Goal: Task Accomplishment & Management: Use online tool/utility

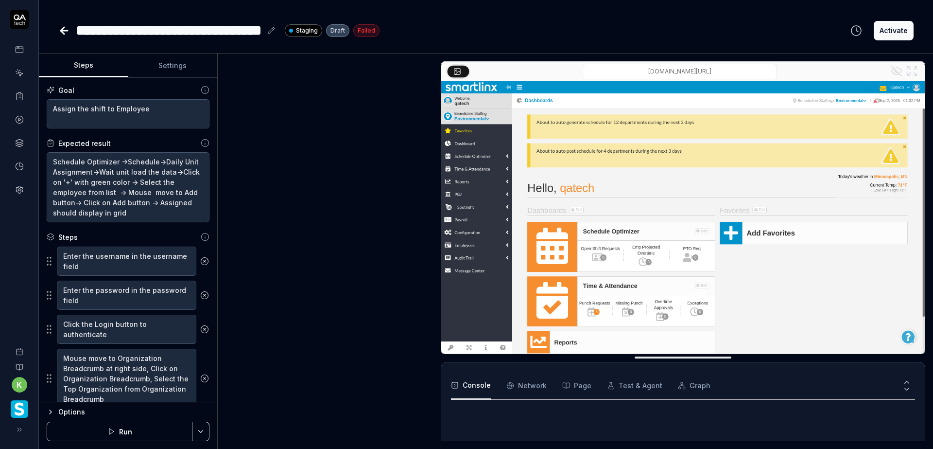
type textarea "*"
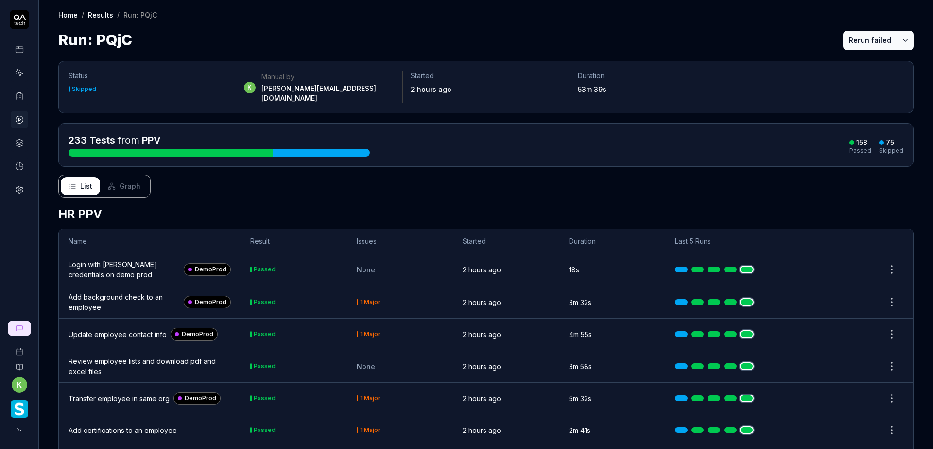
click at [851, 35] on button "Rerun failed" at bounding box center [871, 40] width 54 height 19
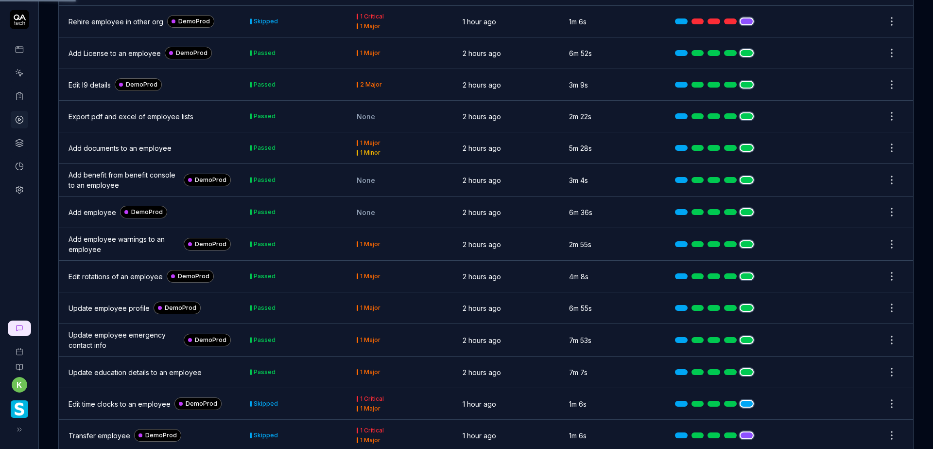
scroll to position [2390, 0]
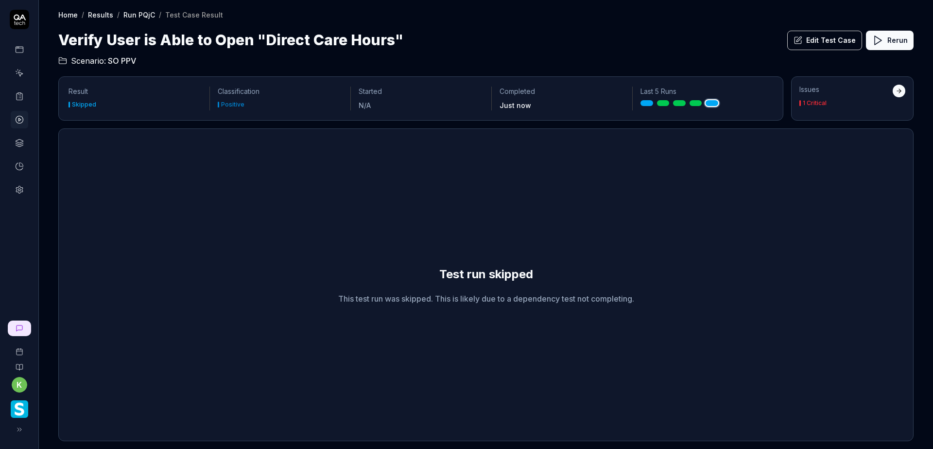
click at [894, 91] on div at bounding box center [899, 91] width 13 height 13
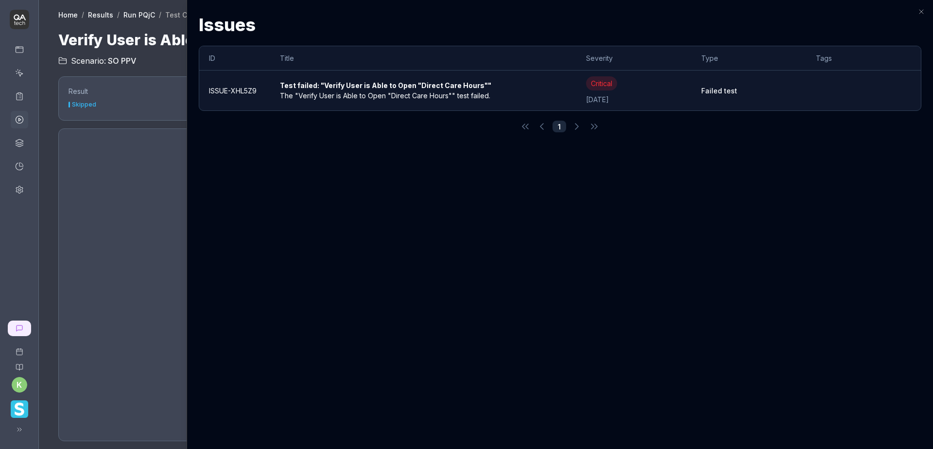
click at [383, 87] on div "Test failed: "Verify User is Able to Open "Direct Care Hours""" at bounding box center [389, 85] width 219 height 10
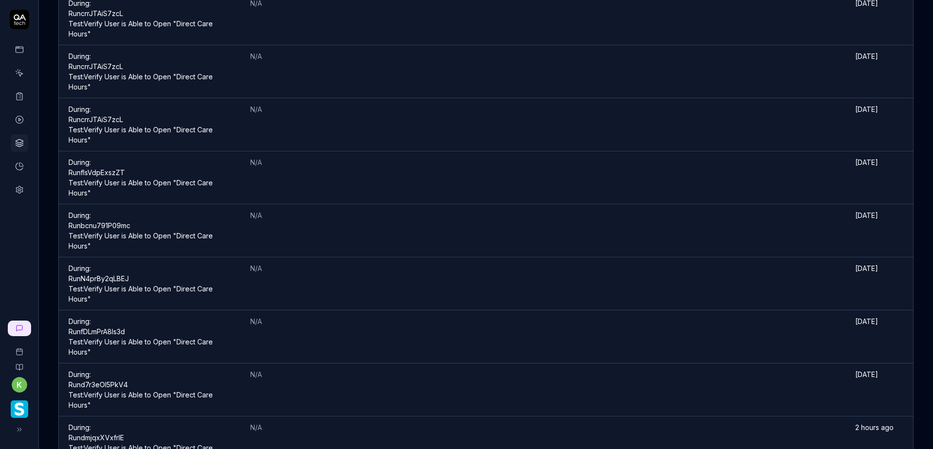
scroll to position [358, 0]
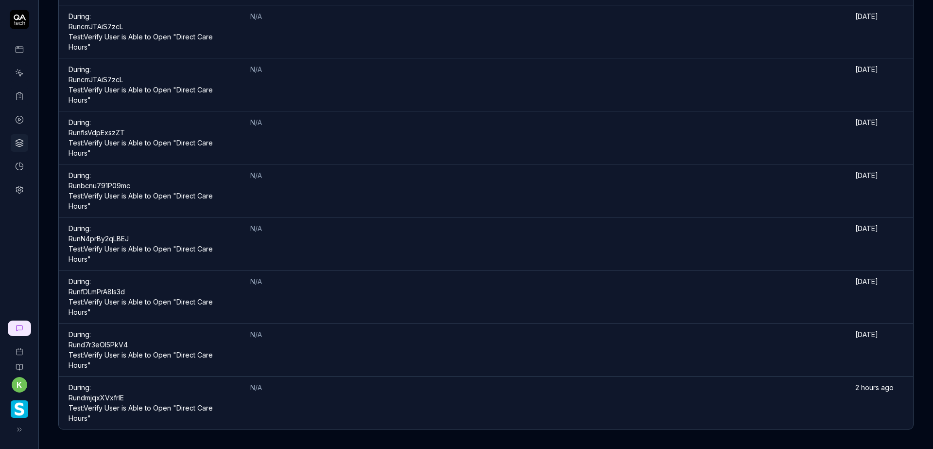
click at [99, 404] on link "Run dmjqxXVxfrlE Test: Verify User is Able to Open "Direct Care Hours"" at bounding box center [141, 407] width 144 height 29
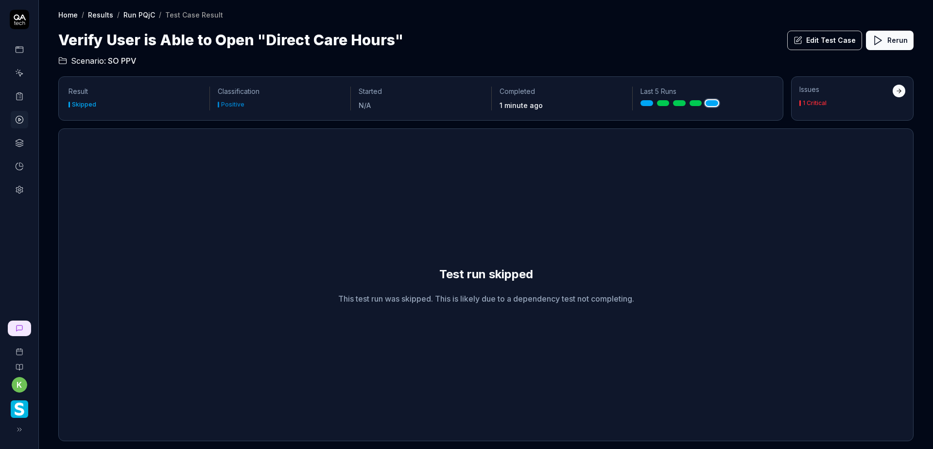
click at [897, 90] on div at bounding box center [899, 91] width 7 height 7
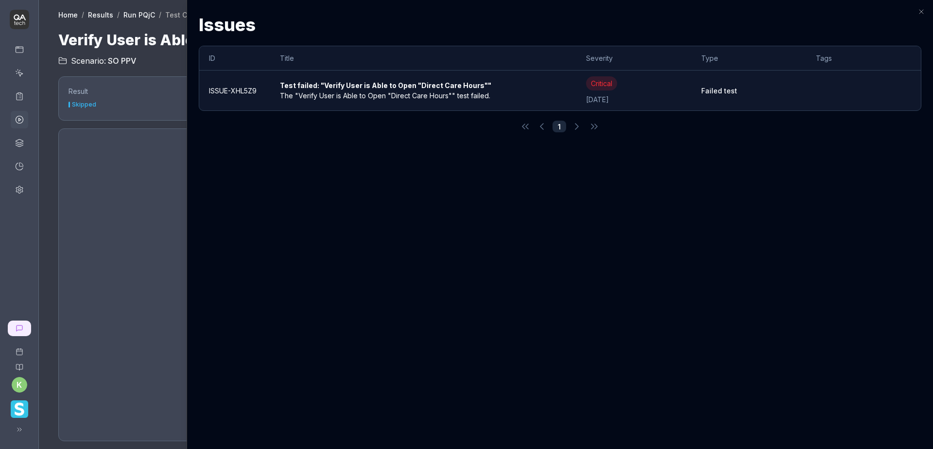
click at [422, 96] on div "The "Verify User is Able to Open "Direct Care Hours"" test failed." at bounding box center [422, 95] width 284 height 10
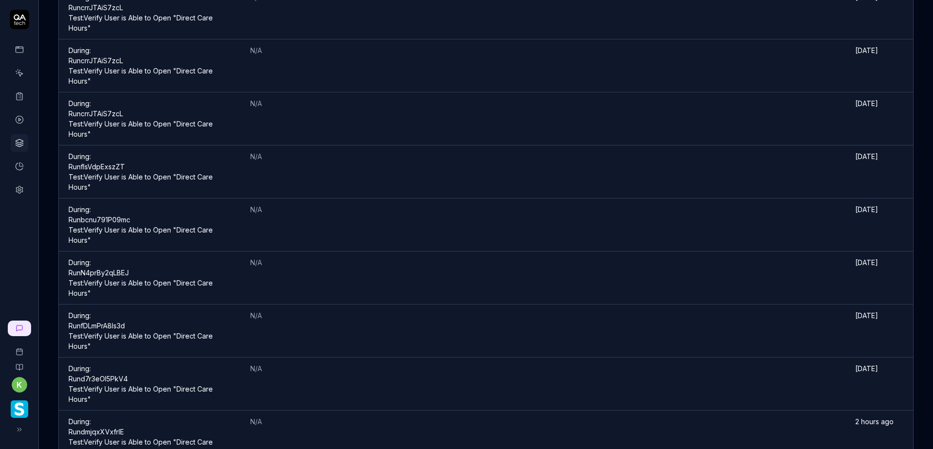
scroll to position [358, 0]
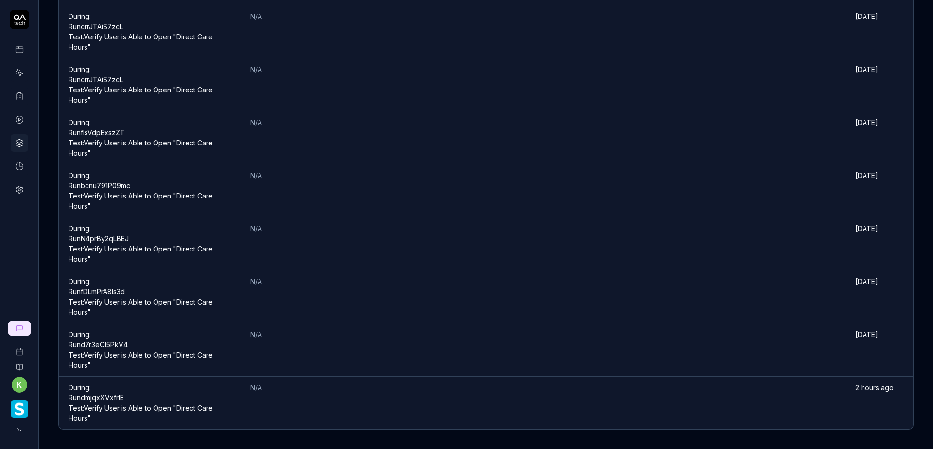
click at [123, 403] on td "During: Run dmjqxXVxfrlE Test: Verify User is Able to Open "Direct Care Hours"" at bounding box center [150, 402] width 182 height 53
click at [119, 410] on link "Run dmjqxXVxfrlE Test: Verify User is Able to Open "Direct Care Hours"" at bounding box center [141, 407] width 144 height 29
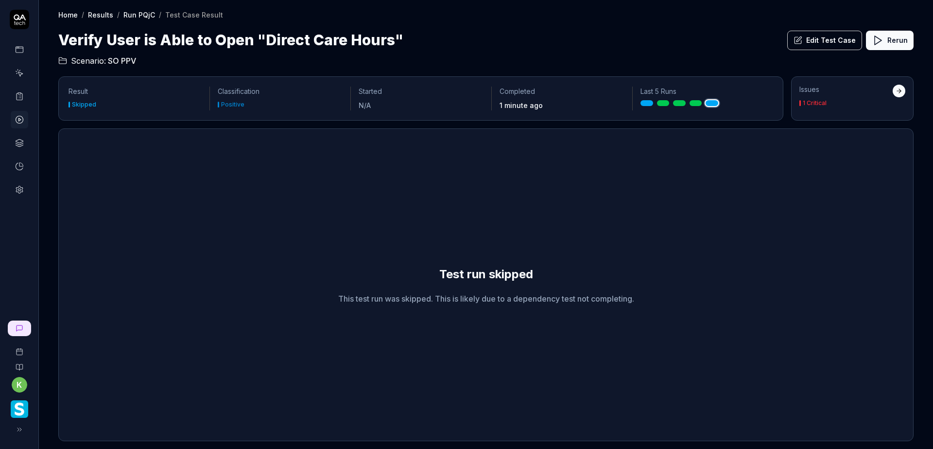
click at [714, 43] on div "Verify User is Able to Open "Direct Care Hours" Edit Test Case Rerun" at bounding box center [486, 40] width 856 height 22
click at [820, 97] on div "Issues 1 Critical" at bounding box center [846, 95] width 93 height 21
click at [142, 16] on link "Run PQjC" at bounding box center [139, 15] width 32 height 10
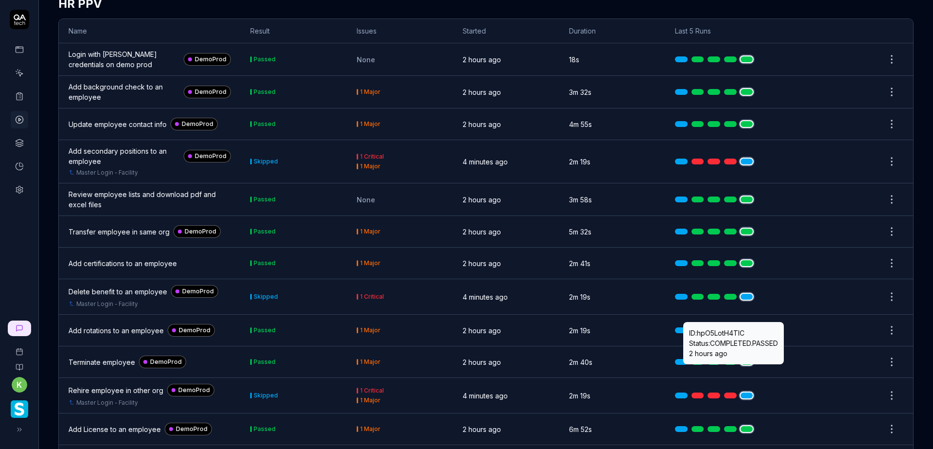
scroll to position [146, 0]
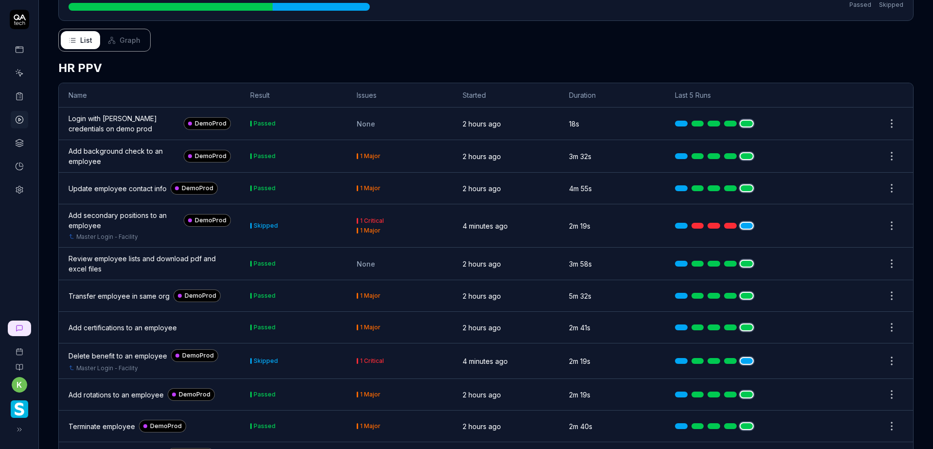
click at [131, 35] on span "Graph" at bounding box center [130, 40] width 21 height 10
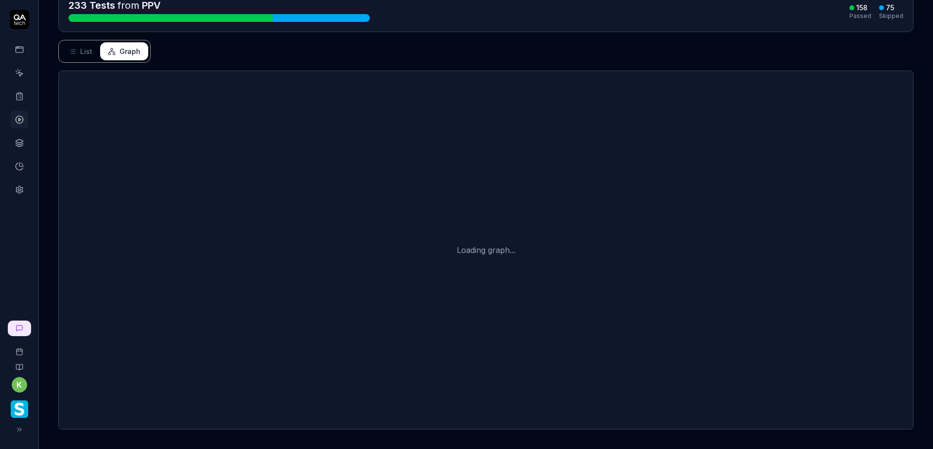
scroll to position [126, 0]
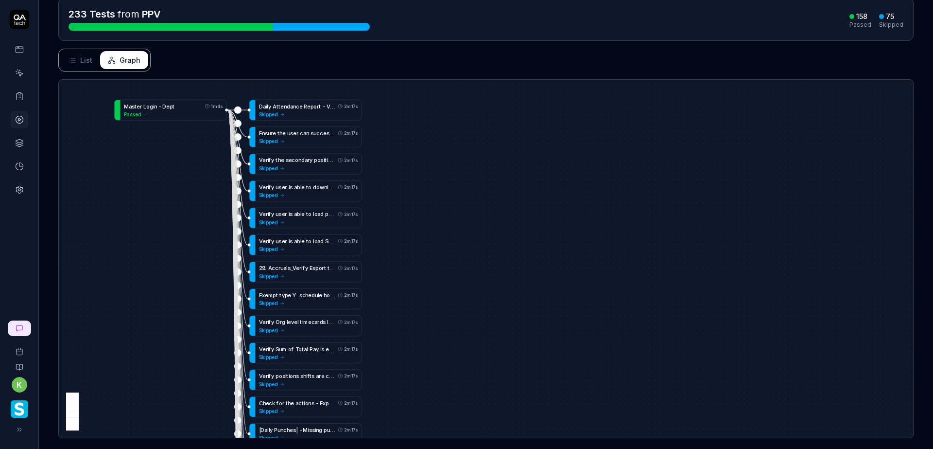
drag, startPoint x: 441, startPoint y: 343, endPoint x: 460, endPoint y: 181, distance: 162.5
click at [460, 189] on div "L o g i n w i t h S i v a c r e d e n t i a l s o n d e m o p r o d 18s Passed …" at bounding box center [486, 259] width 855 height 358
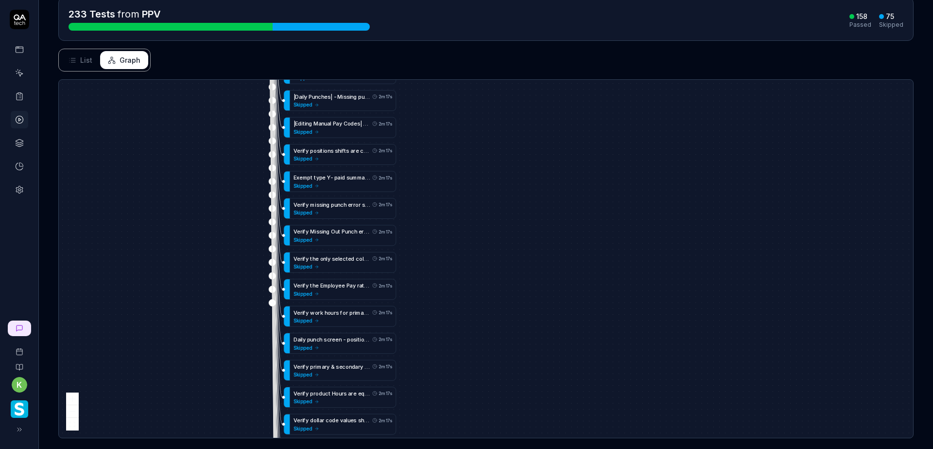
drag, startPoint x: 484, startPoint y: 347, endPoint x: 499, endPoint y: 162, distance: 185.8
click at [499, 162] on div "L o g i n w i t h S i v a c r e d e n t i a l s o n d e m o p r o d 18s Passed …" at bounding box center [486, 259] width 855 height 358
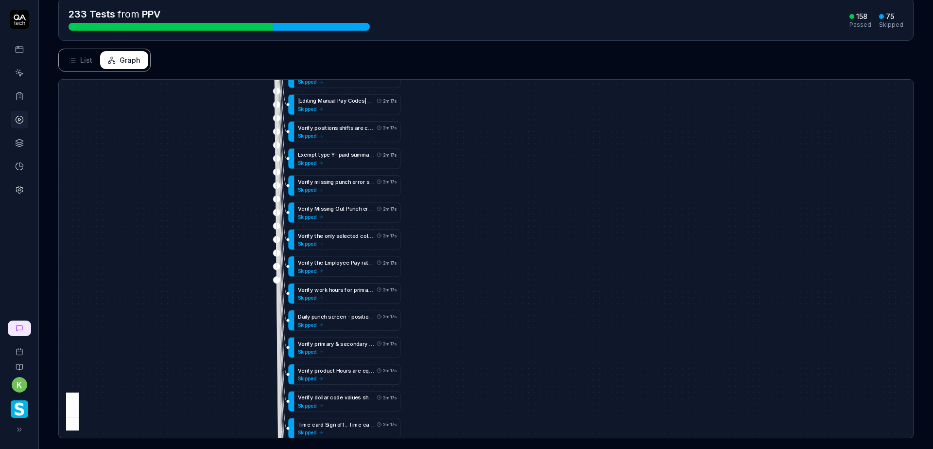
drag, startPoint x: 509, startPoint y: 321, endPoint x: 510, endPoint y: 135, distance: 186.2
click at [512, 143] on div "L o g i n w i t h S i v a c r e d e n t i a l s o n d e m o p r o d 18s Passed …" at bounding box center [486, 259] width 855 height 358
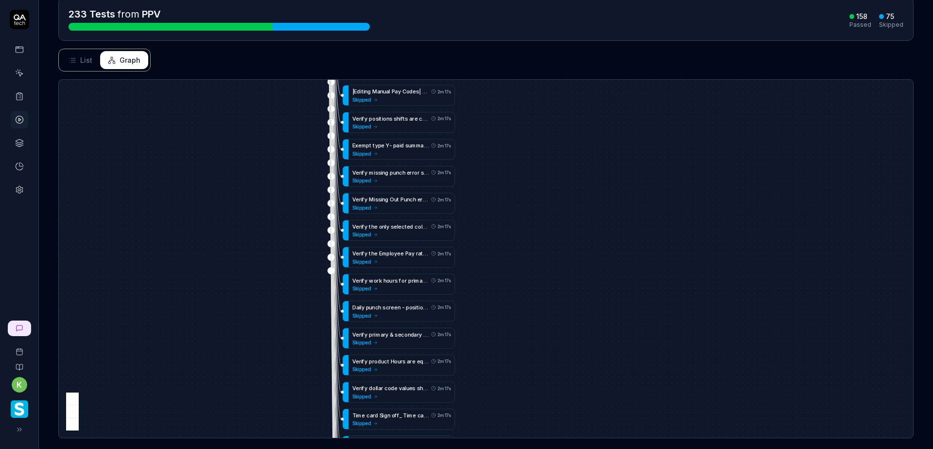
drag, startPoint x: 519, startPoint y: 324, endPoint x: 545, endPoint y: 365, distance: 47.9
click at [574, 448] on html "k Home / Results / Run: PQjC Home / Results / Run: PQjC Run: PQjC Rerun failed …" at bounding box center [466, 224] width 933 height 449
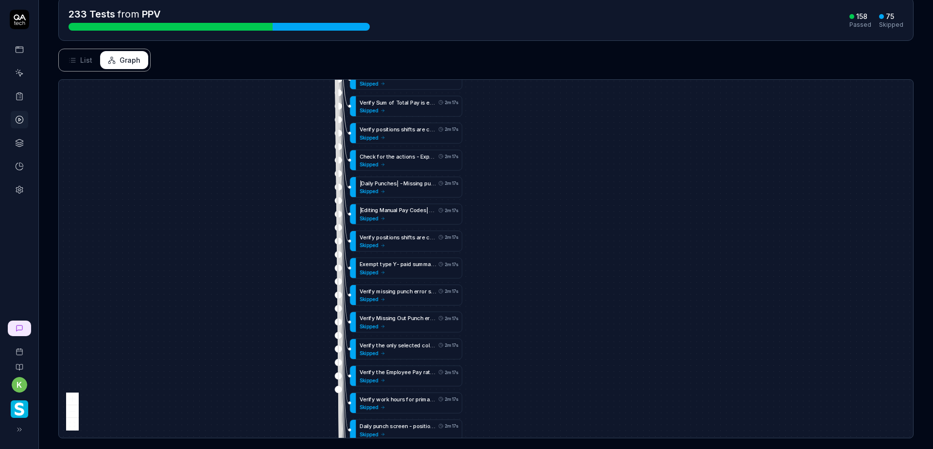
drag, startPoint x: 536, startPoint y: 249, endPoint x: 543, endPoint y: 428, distance: 179.5
click at [543, 428] on div "L o g i n w i t h S i v a c r e d e n t i a l s o n d e m o p r o d 18s Passed …" at bounding box center [486, 259] width 855 height 358
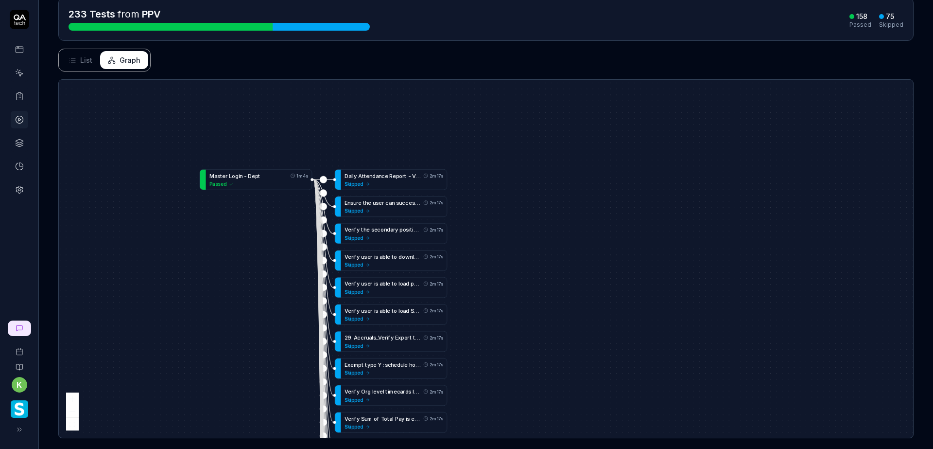
drag, startPoint x: 544, startPoint y: 311, endPoint x: 517, endPoint y: 400, distance: 93.4
click at [525, 397] on div "L o g i n w i t h S i v a c r e d e n t i a l s o n d e m o p r o d 18s Passed …" at bounding box center [486, 259] width 855 height 358
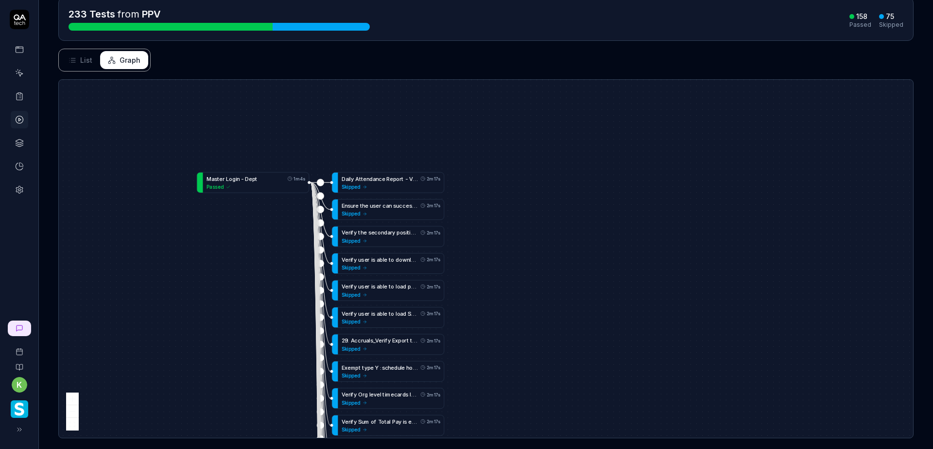
click at [323, 187] on div "L o g i n w i t h S i v a c r e d e n t i a l s o n d e m o p r o d 18s Passed …" at bounding box center [486, 259] width 855 height 358
click at [320, 173] on div "L o g i n w i t h S i v a c r e d e n t i a l s o n d e m o p r o d 18s Passed …" at bounding box center [486, 259] width 855 height 358
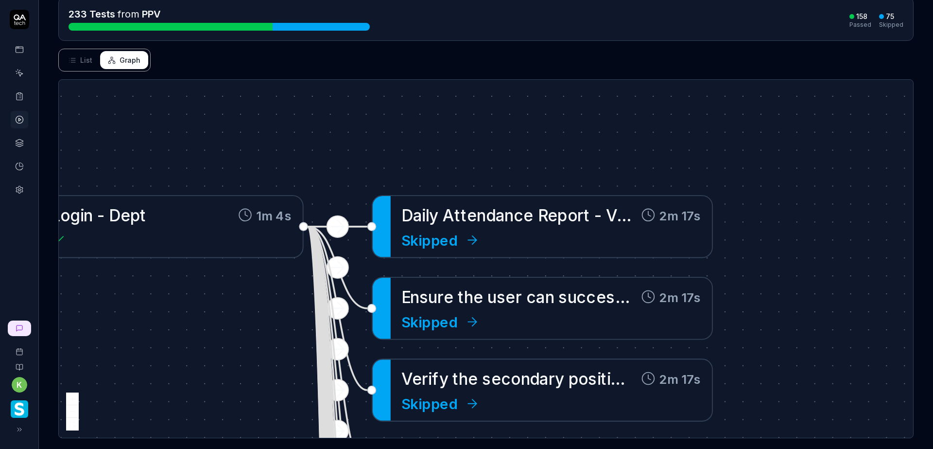
drag, startPoint x: 248, startPoint y: 165, endPoint x: 257, endPoint y: 311, distance: 146.1
click at [257, 311] on div "L o g i n w i t h S i v a c r e d e n t i a l s o n d e m o p r o d 18s Passed …" at bounding box center [486, 259] width 855 height 358
click at [335, 216] on div "L o g i n w i t h S i v a c r e d e n t i a l s o n d e m o p r o d 18s Passed …" at bounding box center [486, 259] width 855 height 358
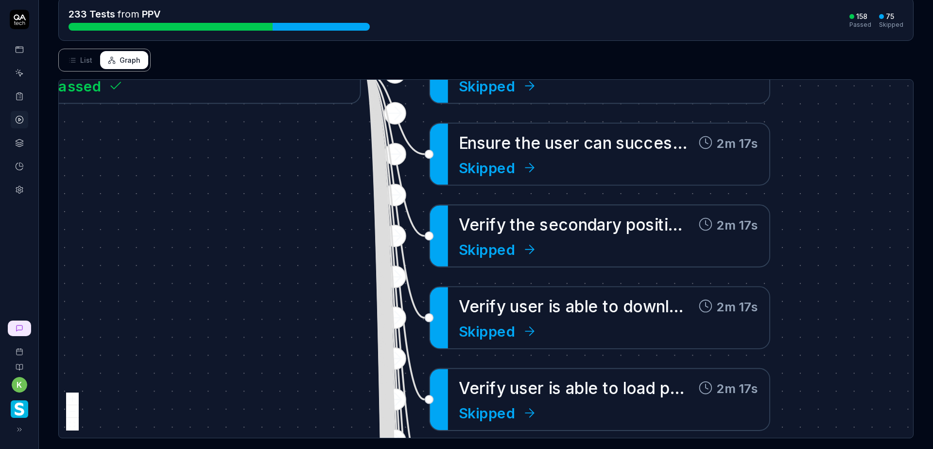
drag, startPoint x: 263, startPoint y: 345, endPoint x: 342, endPoint y: 53, distance: 302.3
click at [345, 110] on div "L o g i n w i t h S i v a c r e d e n t i a l s o n d e m o p r o d 18s Passed …" at bounding box center [486, 259] width 855 height 358
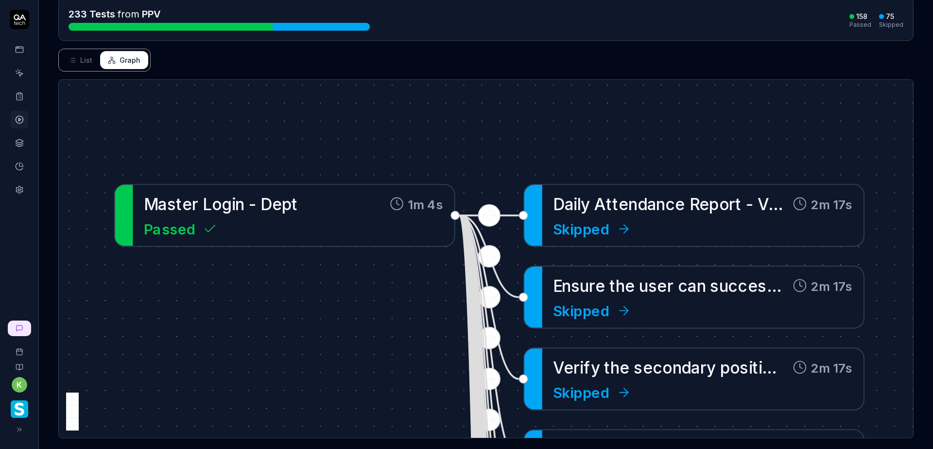
drag, startPoint x: 305, startPoint y: 158, endPoint x: 373, endPoint y: 297, distance: 155.0
click at [373, 297] on div "L o g i n w i t h S i v a c r e d e n t i a l s o n d e m o p r o d 18s Passed …" at bounding box center [486, 259] width 855 height 358
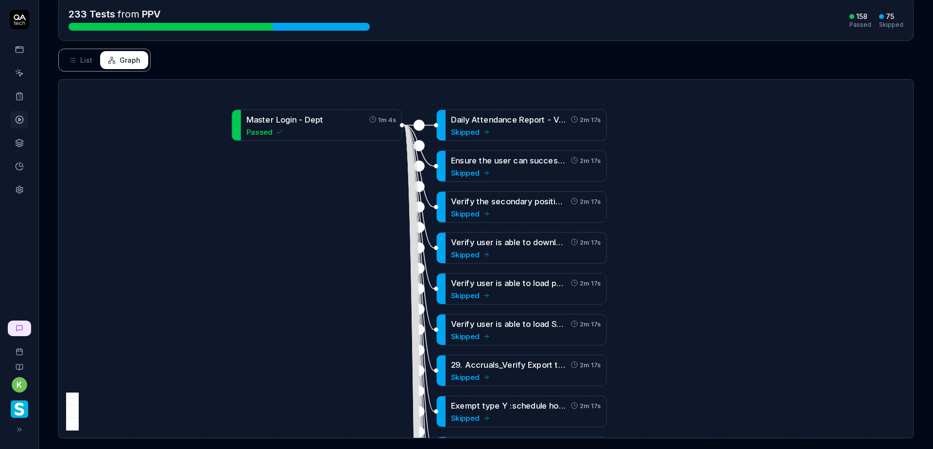
drag, startPoint x: 730, startPoint y: 242, endPoint x: 640, endPoint y: 35, distance: 225.2
click at [673, 98] on div "L o g i n w i t h S i v a c r e d e n t i a l s o n d e m o p r o d 18s Passed …" at bounding box center [486, 259] width 855 height 358
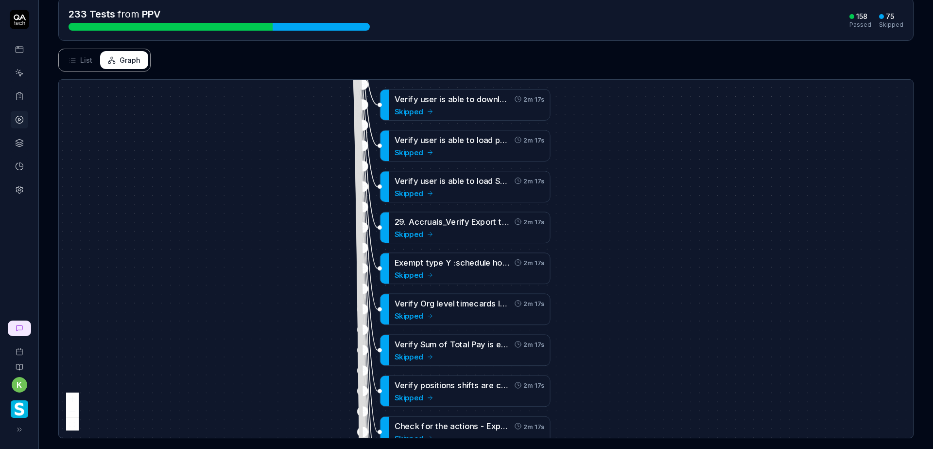
drag, startPoint x: 656, startPoint y: 289, endPoint x: 656, endPoint y: 64, distance: 225.1
click at [656, 67] on div "Status Skipped k Manual by kevin.opolin@smartlinx.com Started 2 hours ago Durat…" at bounding box center [486, 191] width 895 height 532
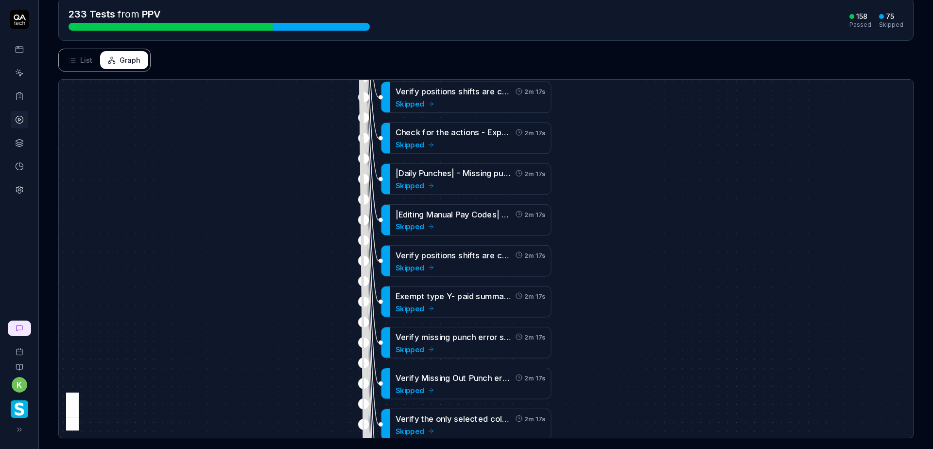
drag, startPoint x: 657, startPoint y: 274, endPoint x: 660, endPoint y: 102, distance: 172.1
click at [660, 124] on div "L o g i n w i t h S i v a c r e d e n t i a l s o n d e m o p r o d 18s Passed …" at bounding box center [486, 259] width 855 height 358
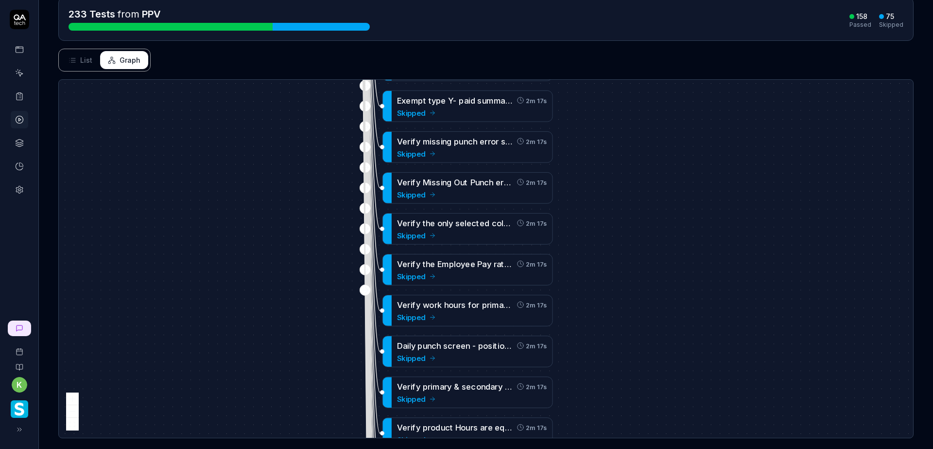
drag, startPoint x: 679, startPoint y: 307, endPoint x: 679, endPoint y: 171, distance: 136.1
click at [679, 177] on div "L o g i n w i t h S i v a c r e d e n t i a l s o n d e m o p r o d 18s Passed …" at bounding box center [486, 259] width 855 height 358
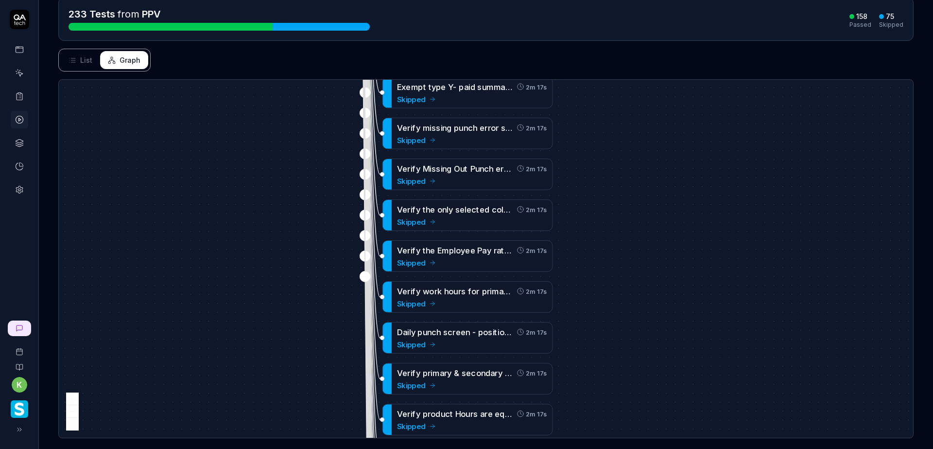
drag, startPoint x: 696, startPoint y: 318, endPoint x: 696, endPoint y: 111, distance: 206.6
click at [696, 125] on div "L o g i n w i t h S i v a c r e d e n t i a l s o n d e m o p r o d 18s Passed …" at bounding box center [486, 259] width 855 height 358
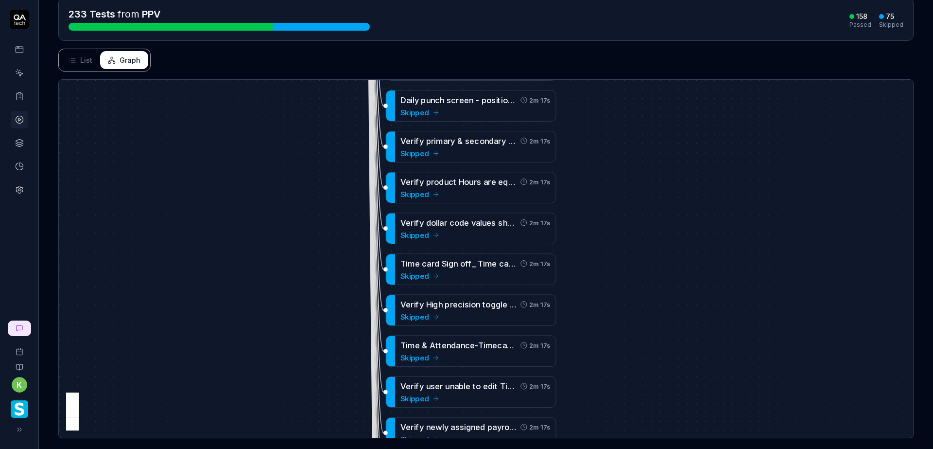
drag, startPoint x: 697, startPoint y: 291, endPoint x: 702, endPoint y: 135, distance: 156.1
click at [702, 205] on div "L o g i n w i t h S i v a c r e d e n t i a l s o n d e m o p r o d 18s Passed …" at bounding box center [486, 259] width 855 height 358
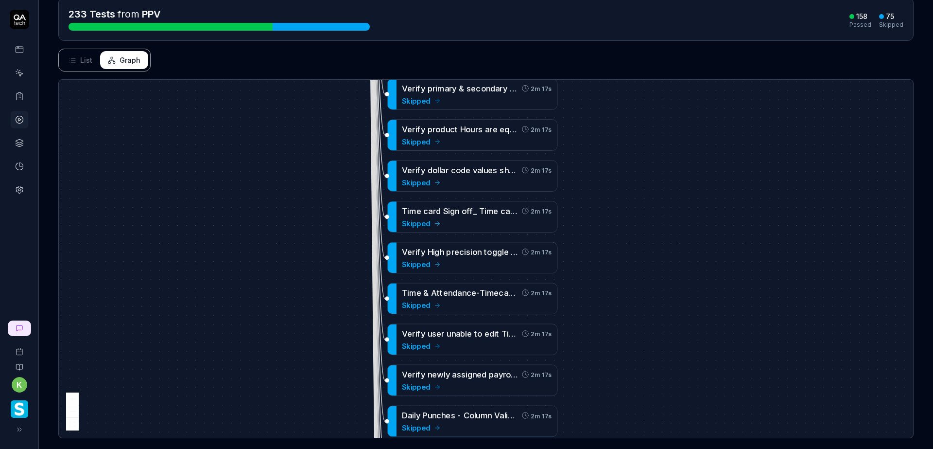
drag, startPoint x: 689, startPoint y: 351, endPoint x: 694, endPoint y: 199, distance: 151.8
click at [692, 227] on div "L o g i n w i t h S i v a c r e d e n t i a l s o n d e m o p r o d 18s Passed …" at bounding box center [486, 259] width 855 height 358
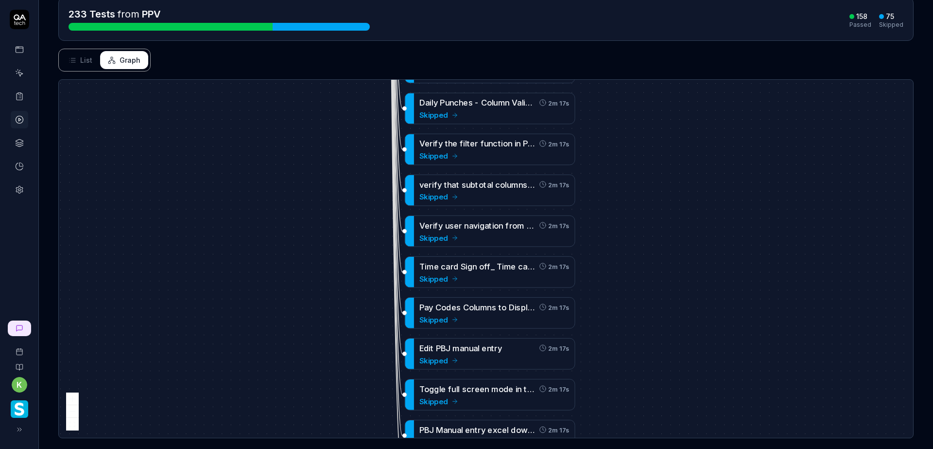
drag, startPoint x: 694, startPoint y: 307, endPoint x: 712, endPoint y: 105, distance: 203.0
click at [712, 105] on div "L o g i n w i t h S i v a c r e d e n t i a l s o n d e m o p r o d 18s Passed …" at bounding box center [486, 259] width 855 height 358
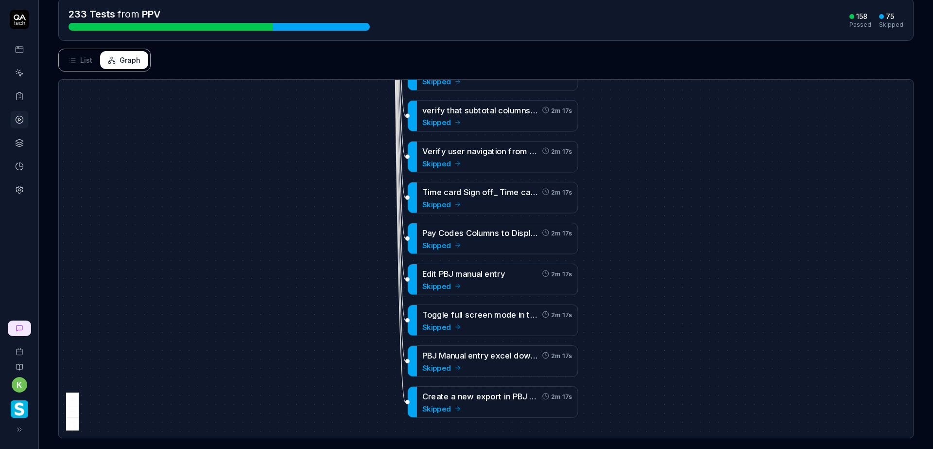
drag, startPoint x: 709, startPoint y: 278, endPoint x: 703, endPoint y: 136, distance: 142.1
click at [704, 137] on div "L o g i n w i t h S i v a c r e d e n t i a l s o n d e m o p r o d 18s Passed …" at bounding box center [486, 259] width 855 height 358
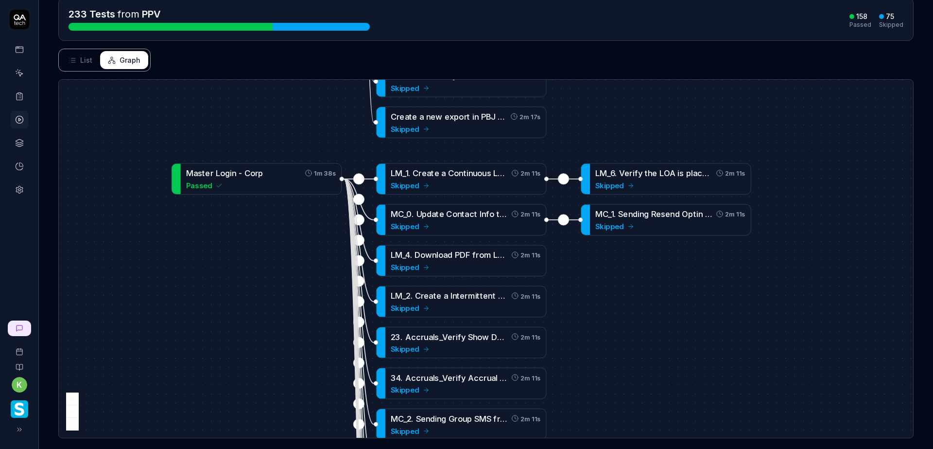
drag, startPoint x: 695, startPoint y: 233, endPoint x: 658, endPoint y: 119, distance: 120.1
click at [659, 121] on div "L o g i n w i t h S i v a c r e d e n t i a l s o n d e m o p r o d 18s Passed …" at bounding box center [486, 259] width 855 height 358
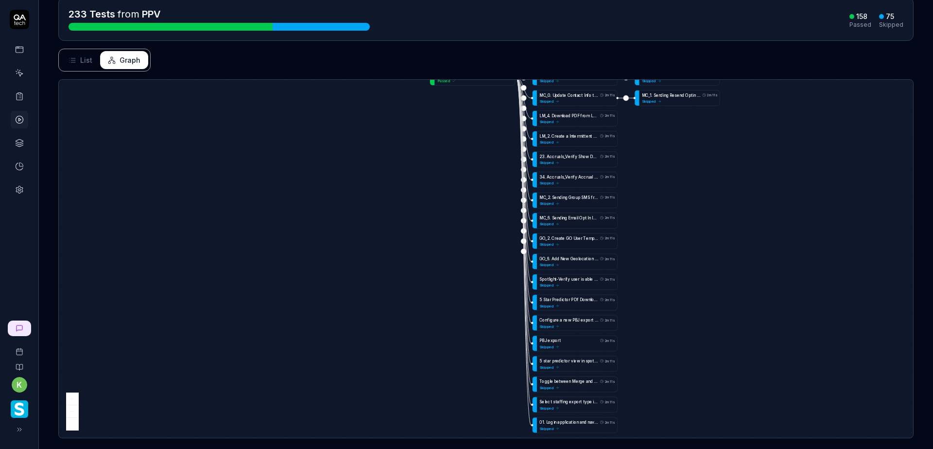
drag, startPoint x: 715, startPoint y: 333, endPoint x: 601, endPoint y: -53, distance: 401.8
click at [601, 0] on html "k Home / Results / Run: PQjC Home / Results / Run: PQjC Run: PQjC Rerun failed …" at bounding box center [466, 224] width 933 height 449
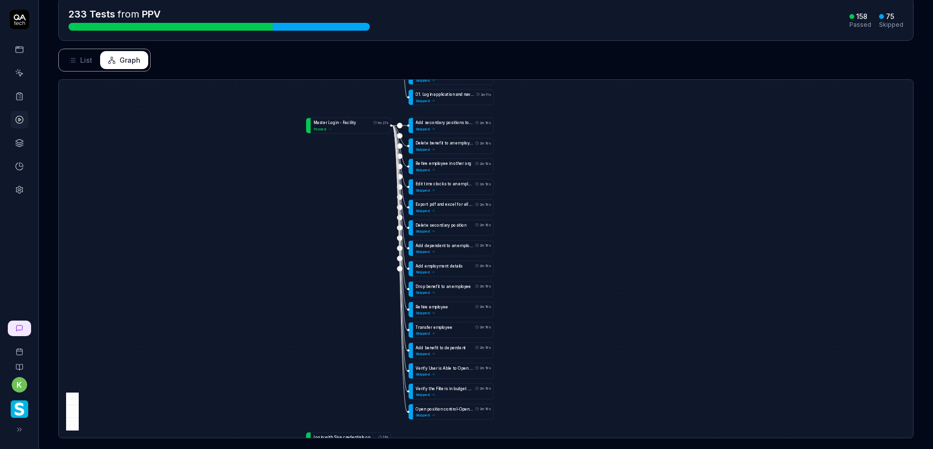
drag, startPoint x: 644, startPoint y: 355, endPoint x: 612, endPoint y: 78, distance: 279.0
click at [613, 90] on div "L o g i n w i t h S i v a c r e d e n t i a l s o n d e m o p r o d 18s Passed …" at bounding box center [486, 259] width 855 height 358
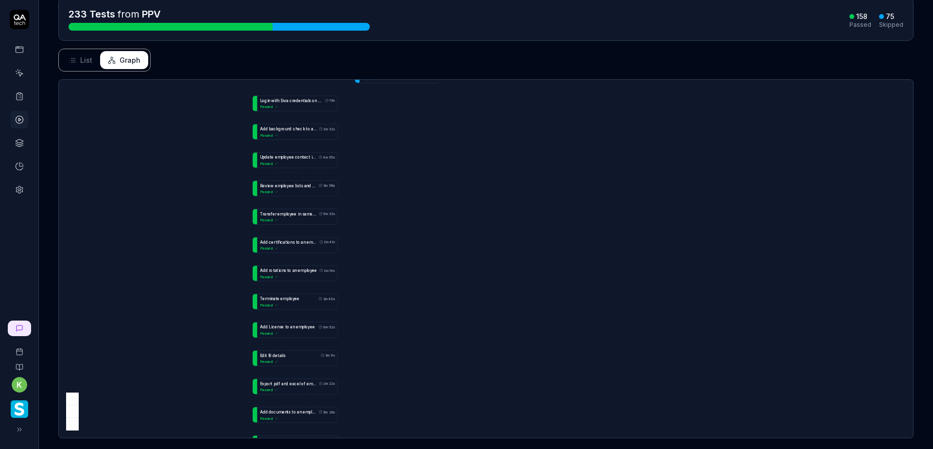
drag, startPoint x: 682, startPoint y: 334, endPoint x: 647, endPoint y: 134, distance: 202.9
click at [647, 135] on div "L o g i n w i t h S i v a c r e d e n t i a l s o n d e m o p r o d 18s Passed …" at bounding box center [486, 259] width 855 height 358
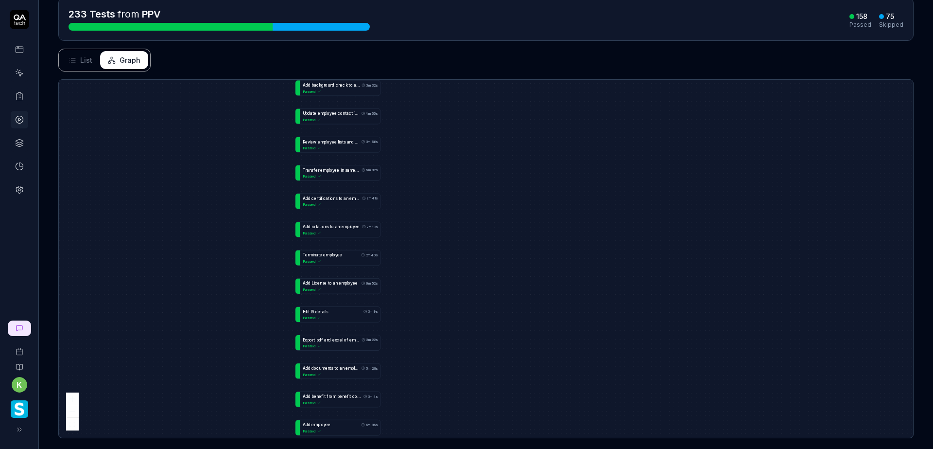
drag, startPoint x: 659, startPoint y: 392, endPoint x: 684, endPoint y: 398, distance: 25.5
click at [688, 399] on div "L o g i n w i t h S i v a c r e d e n t i a l s o n d e m o p r o d 18s Passed …" at bounding box center [486, 259] width 855 height 358
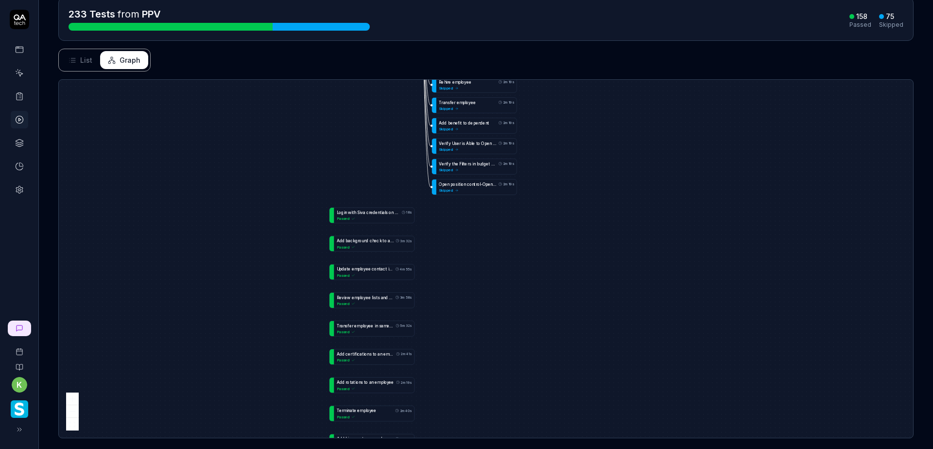
drag, startPoint x: 583, startPoint y: 176, endPoint x: 635, endPoint y: 309, distance: 142.4
click at [635, 309] on div "L o g i n w i t h S i v a c r e d e n t i a l s o n d e m o p r o d 18s Passed …" at bounding box center [486, 259] width 855 height 358
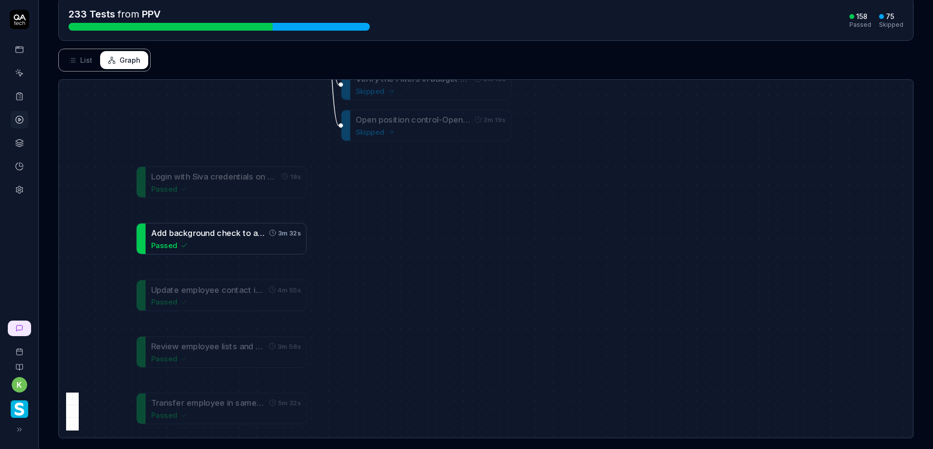
click at [227, 228] on span "e" at bounding box center [229, 232] width 5 height 9
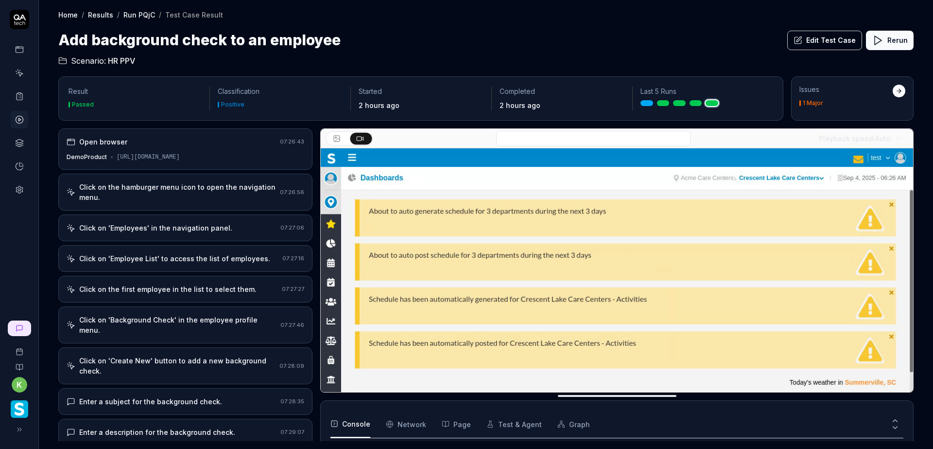
click at [210, 148] on div "Open browser 07:26:43 DemoProduct https://www.smartlinx6.com/" at bounding box center [185, 148] width 254 height 41
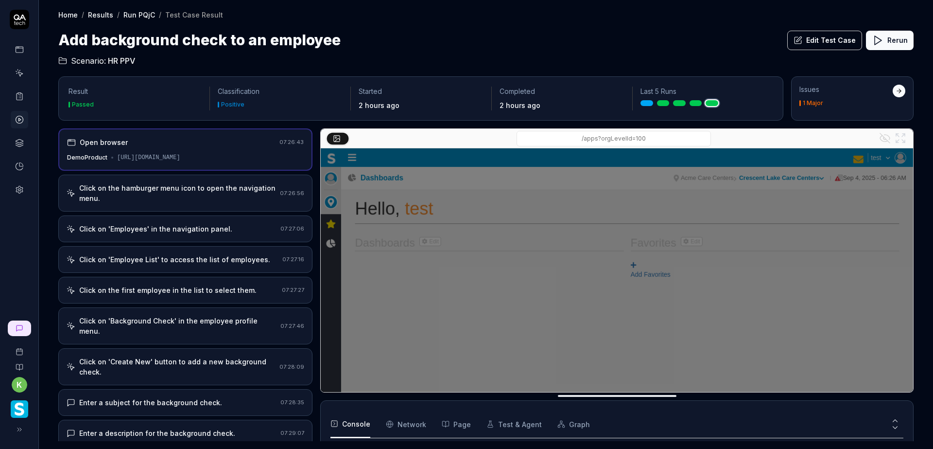
click at [825, 40] on button "Edit Test Case" at bounding box center [825, 40] width 75 height 19
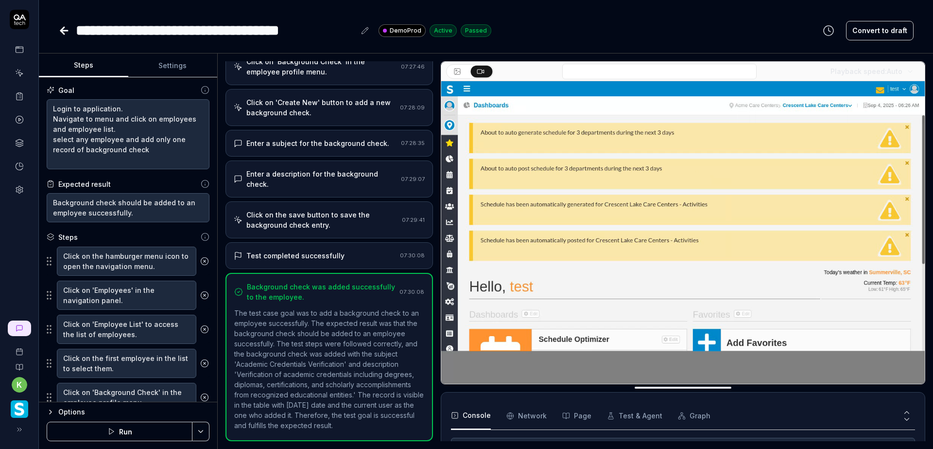
scroll to position [222, 0]
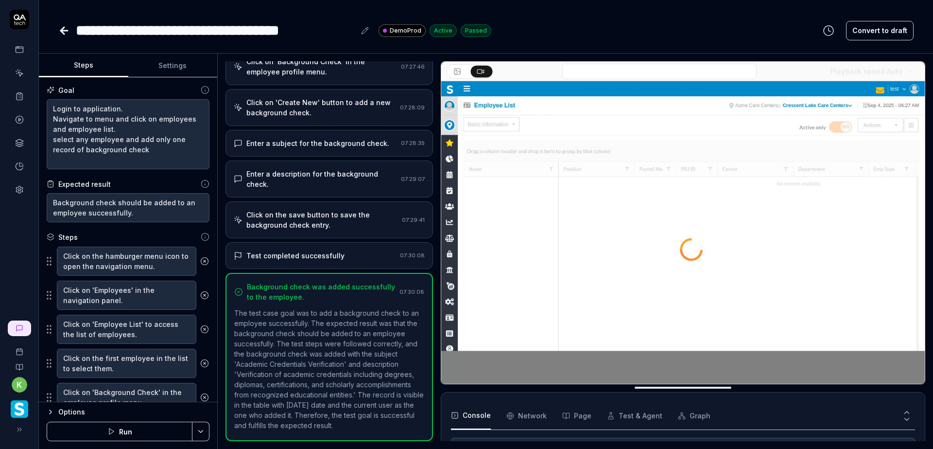
click at [178, 67] on button "Settings" at bounding box center [172, 65] width 89 height 23
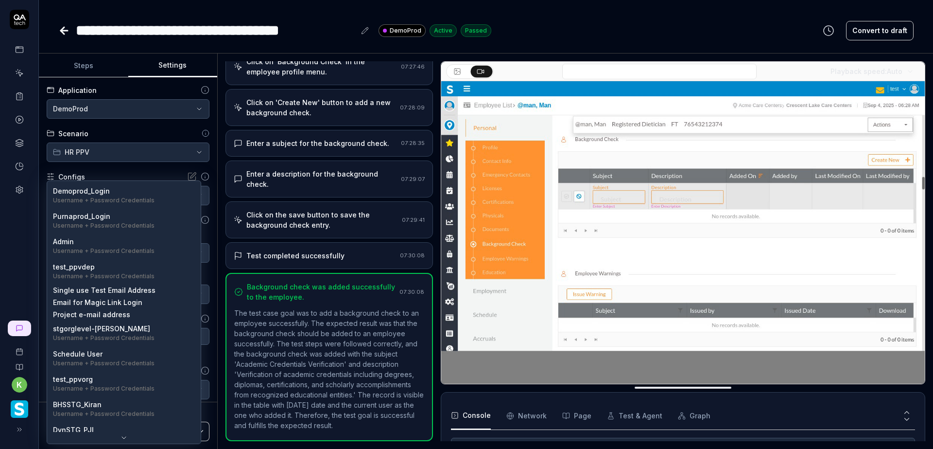
click at [192, 196] on body "**********" at bounding box center [466, 224] width 933 height 449
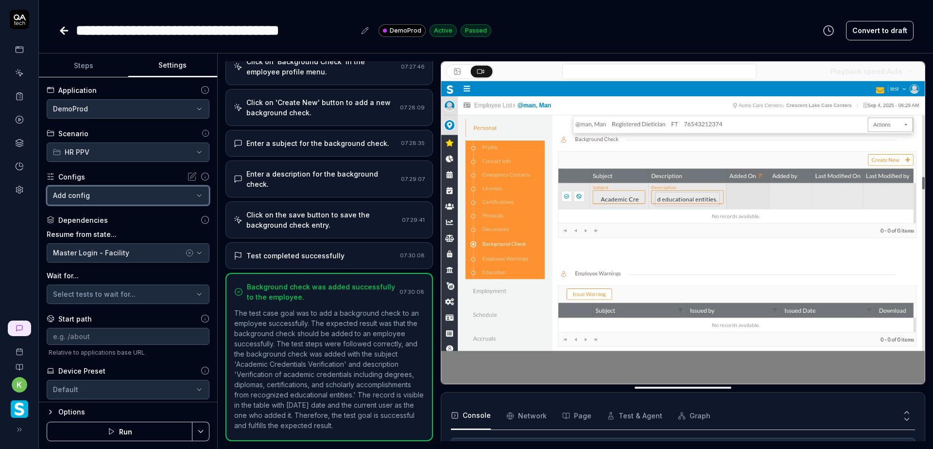
click at [141, 171] on html "**********" at bounding box center [466, 224] width 933 height 449
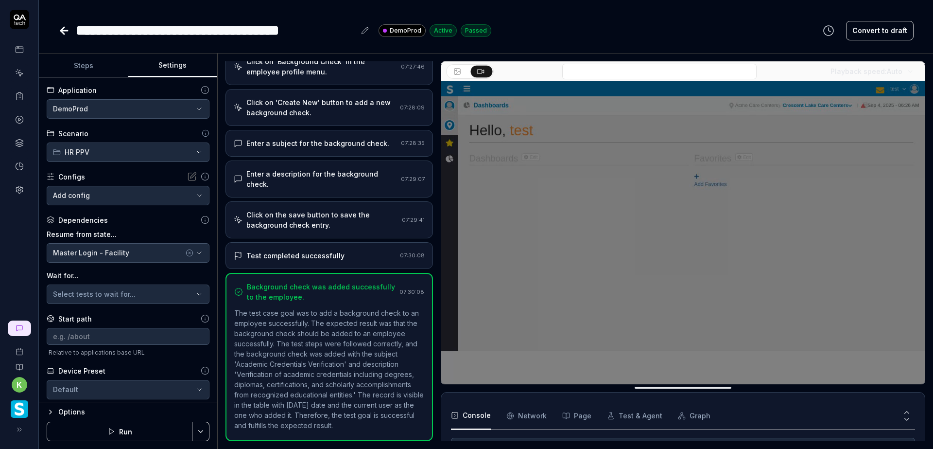
type textarea "*"
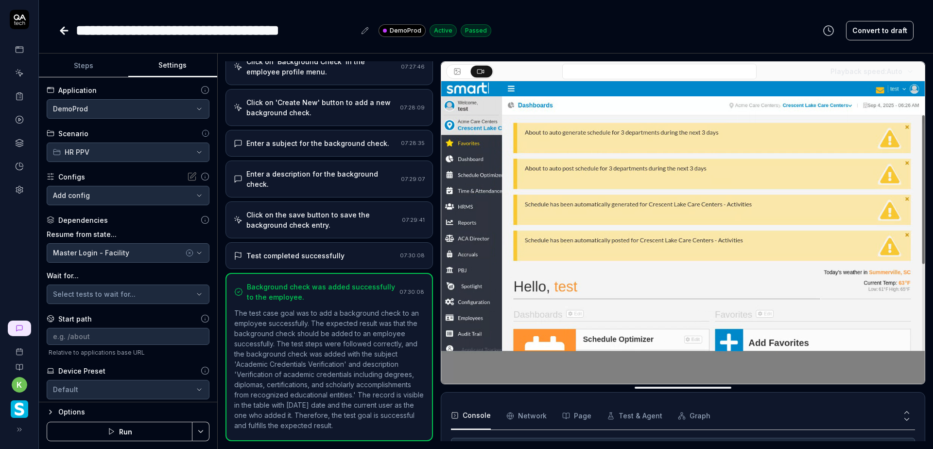
click at [97, 68] on button "Steps" at bounding box center [83, 65] width 89 height 23
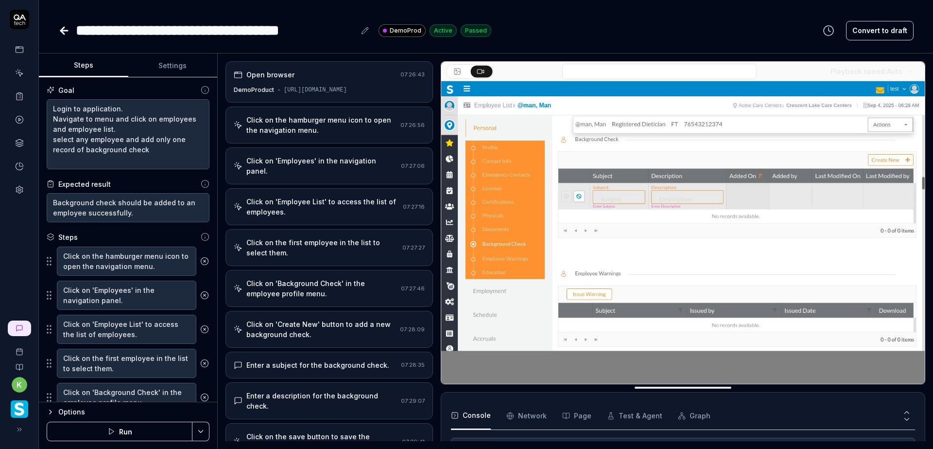
click at [341, 78] on div "Open browser" at bounding box center [315, 75] width 163 height 10
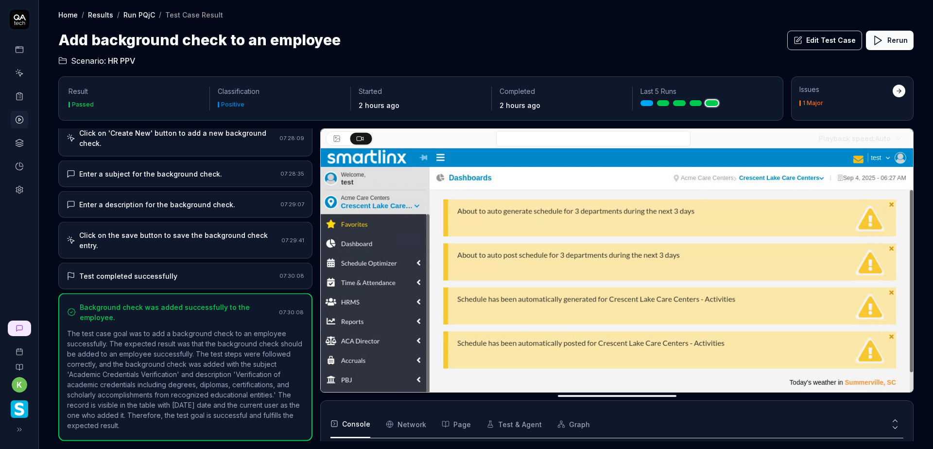
scroll to position [228, 0]
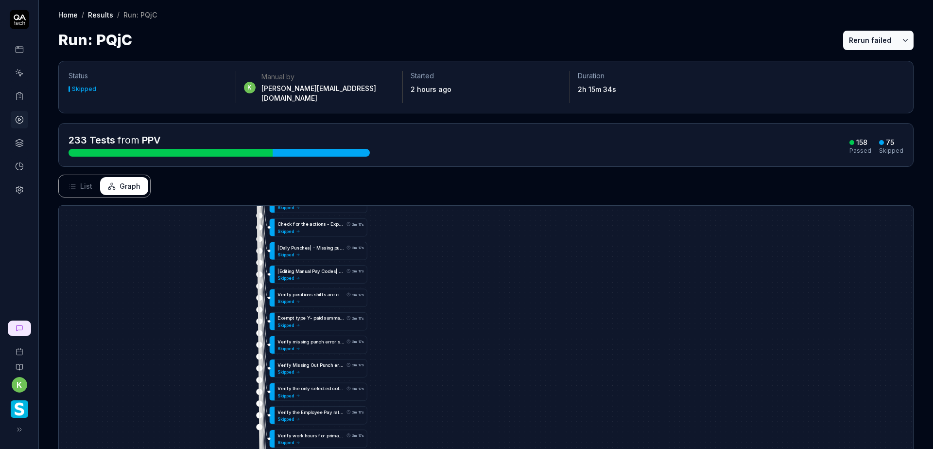
drag, startPoint x: 491, startPoint y: 393, endPoint x: 483, endPoint y: 54, distance: 339.0
click at [483, 85] on div "Status Skipped k Manual by kevin.opolin@smartlinx.com Started 2 hours ago Durat…" at bounding box center [486, 317] width 895 height 532
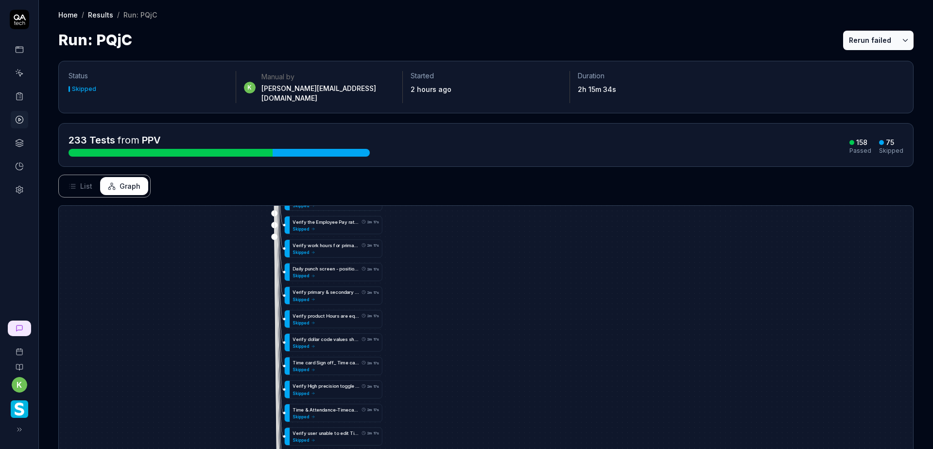
drag, startPoint x: 519, startPoint y: 356, endPoint x: 533, endPoint y: 190, distance: 167.4
click at [533, 173] on div "Status Skipped k Manual by kevin.opolin@smartlinx.com Started 2 hours ago Durat…" at bounding box center [486, 317] width 895 height 532
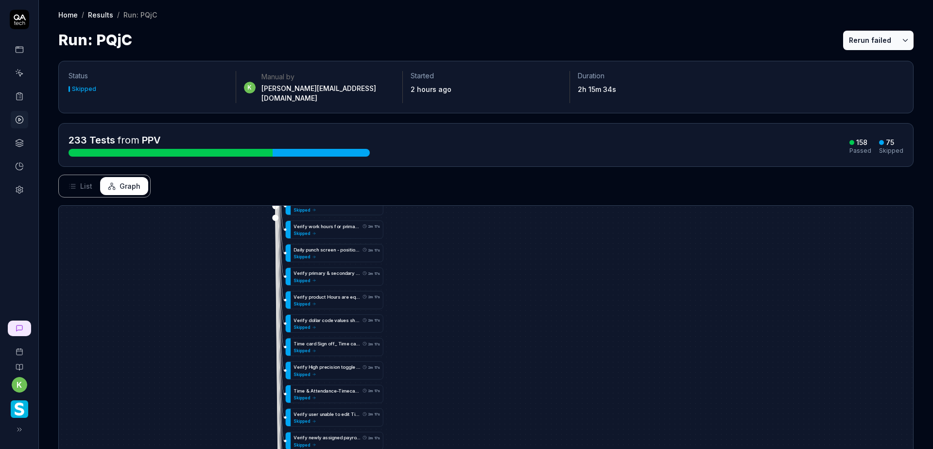
drag, startPoint x: 627, startPoint y: 402, endPoint x: 633, endPoint y: 169, distance: 232.5
click at [633, 170] on div "Status Skipped k Manual by kevin.opolin@smartlinx.com Started 2 hours ago Durat…" at bounding box center [486, 317] width 895 height 532
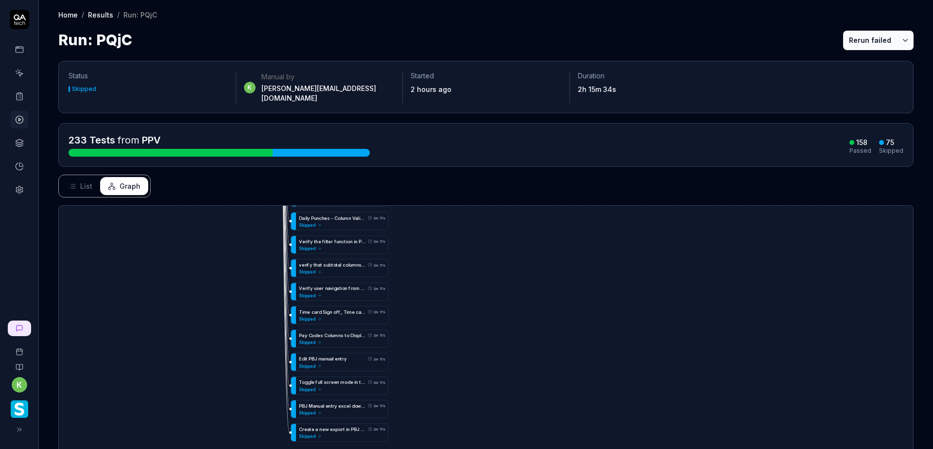
drag, startPoint x: 699, startPoint y: 377, endPoint x: 664, endPoint y: 126, distance: 253.4
click at [669, 133] on div "Status Skipped k Manual by kevin.opolin@smartlinx.com Started 2 hours ago Durat…" at bounding box center [486, 317] width 895 height 532
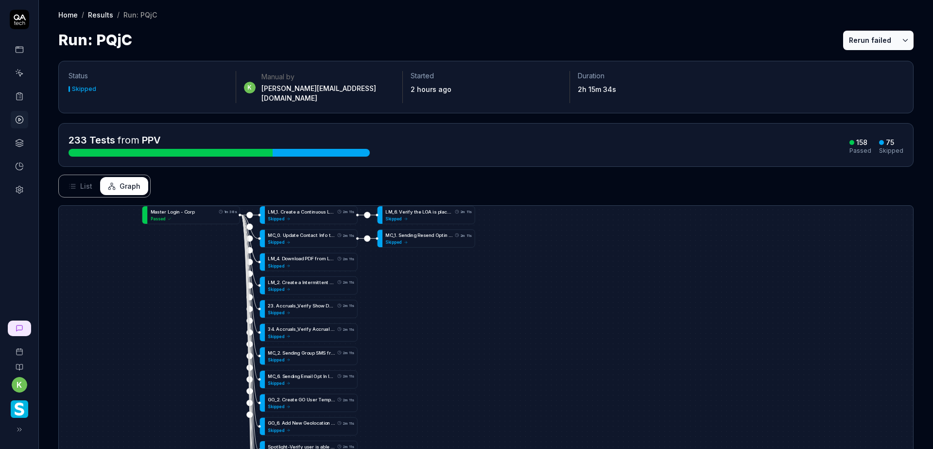
drag, startPoint x: 680, startPoint y: 377, endPoint x: 661, endPoint y: 101, distance: 276.3
click at [664, 151] on div "Status Skipped k Manual by kevin.opolin@smartlinx.com Started 2 hours ago Durat…" at bounding box center [486, 317] width 895 height 532
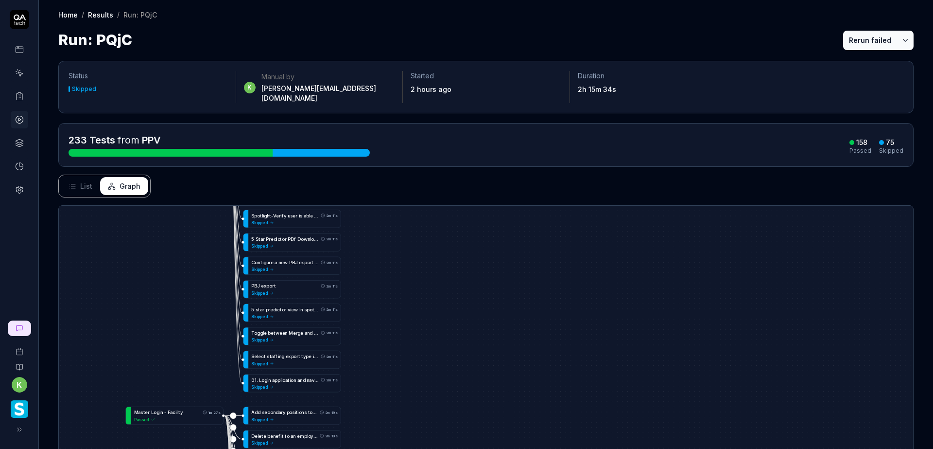
drag, startPoint x: 684, startPoint y: 364, endPoint x: 636, endPoint y: 165, distance: 205.1
click at [639, 167] on div "Status Skipped k Manual by kevin.opolin@smartlinx.com Started 2 hours ago Durat…" at bounding box center [486, 317] width 895 height 532
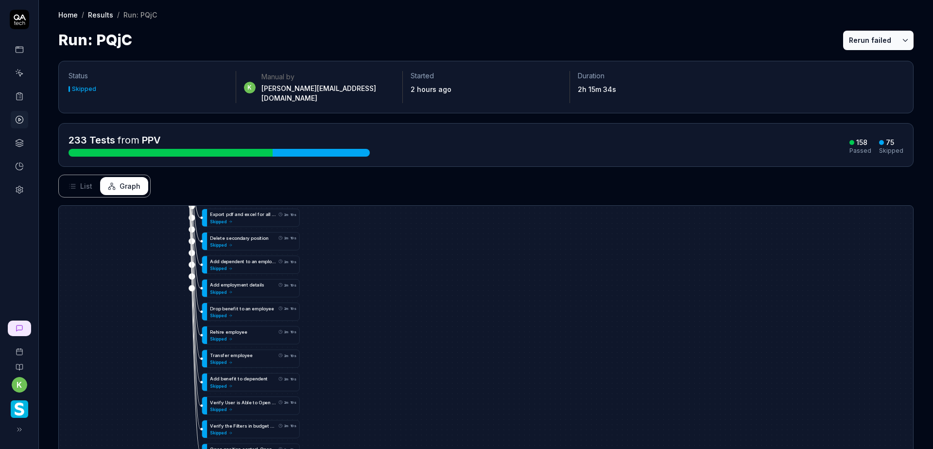
drag, startPoint x: 659, startPoint y: 355, endPoint x: 667, endPoint y: 149, distance: 205.8
click at [667, 134] on div "Status Skipped k Manual by kevin.opolin@smartlinx.com Started 2 hours ago Durat…" at bounding box center [486, 317] width 895 height 532
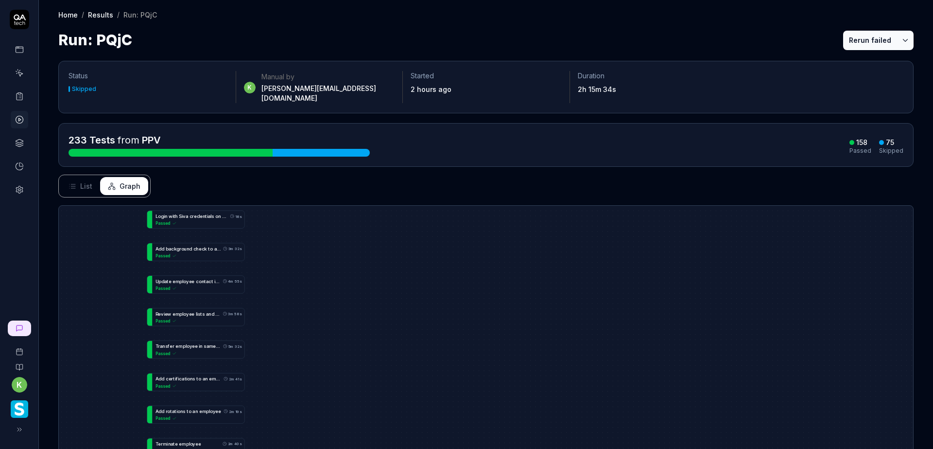
drag, startPoint x: 683, startPoint y: 360, endPoint x: 741, endPoint y: 220, distance: 152.0
click at [741, 220] on div "L o g i n w i t h S i v a c r e d e n t i a l s o n d e m o p r o d 18s Passed …" at bounding box center [486, 385] width 855 height 358
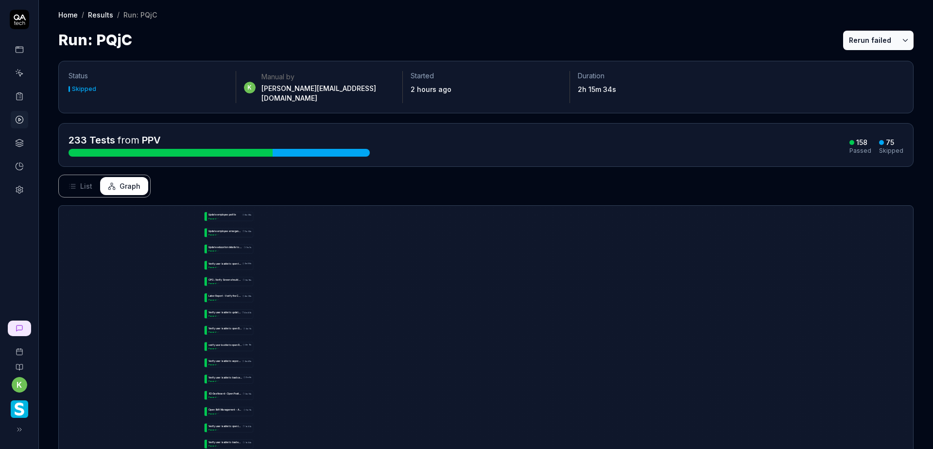
drag, startPoint x: 662, startPoint y: 276, endPoint x: 487, endPoint y: 57, distance: 280.6
click at [487, 57] on div "Status Skipped k Manual by kevin.opolin@smartlinx.com Started 2 hours ago Durat…" at bounding box center [486, 317] width 895 height 532
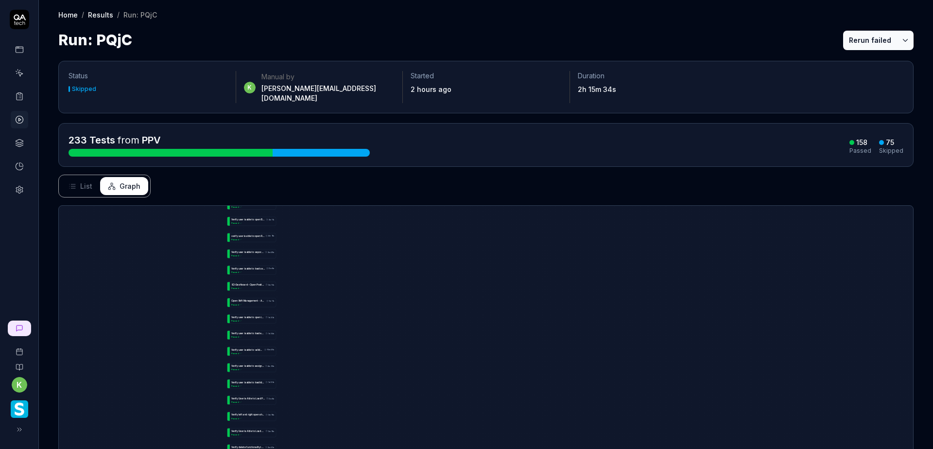
drag, startPoint x: 667, startPoint y: 359, endPoint x: 704, endPoint y: 164, distance: 198.6
click at [704, 169] on div "Status Skipped k Manual by kevin.opolin@smartlinx.com Started 2 hours ago Durat…" at bounding box center [486, 317] width 895 height 532
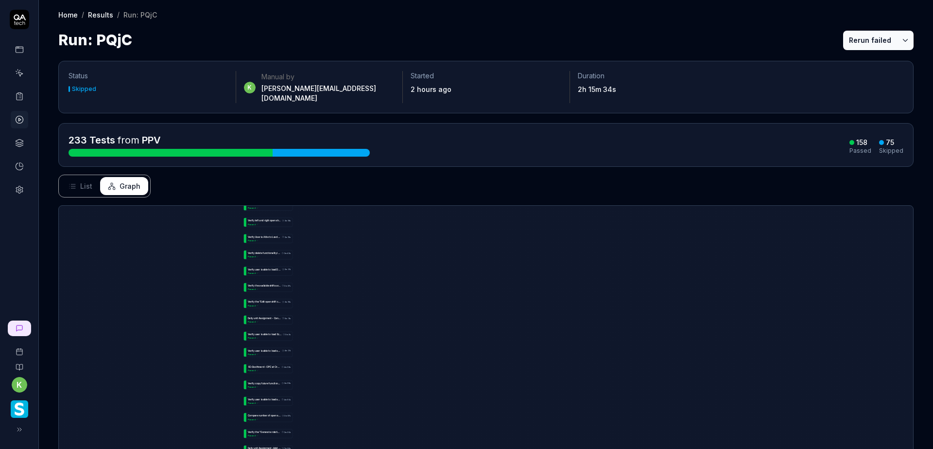
drag, startPoint x: 718, startPoint y: 405, endPoint x: 719, endPoint y: 210, distance: 195.4
click at [718, 210] on div "L o g i n w i t h S i v a c r e d e n t i a l s o n d e m o p r o d 18s Passed …" at bounding box center [486, 385] width 855 height 358
drag, startPoint x: 745, startPoint y: 390, endPoint x: 739, endPoint y: 228, distance: 162.5
click at [739, 228] on div "L o g i n w i t h S i v a c r e d e n t i a l s o n d e m o p r o d 18s Passed …" at bounding box center [486, 385] width 855 height 358
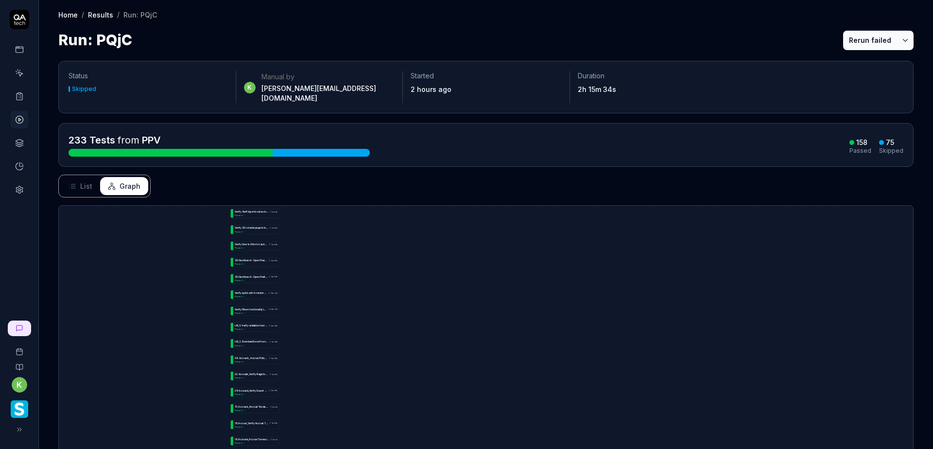
drag, startPoint x: 760, startPoint y: 409, endPoint x: 752, endPoint y: 269, distance: 140.3
click at [752, 269] on div "L o g i n w i t h S i v a c r e d e n t i a l s o n d e m o p r o d 18s Passed …" at bounding box center [486, 385] width 855 height 358
drag, startPoint x: 741, startPoint y: 371, endPoint x: 745, endPoint y: 258, distance: 113.8
click at [745, 258] on div "L o g i n w i t h S i v a c r e d e n t i a l s o n d e m o p r o d 18s Passed …" at bounding box center [486, 385] width 855 height 358
drag, startPoint x: 739, startPoint y: 343, endPoint x: 737, endPoint y: 249, distance: 93.9
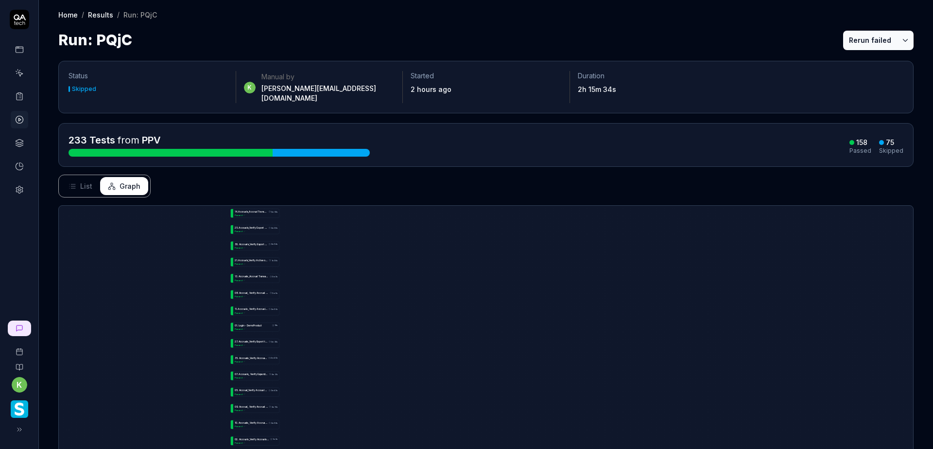
click at [737, 249] on div "L o g i n w i t h S i v a c r e d e n t i a l s o n d e m o p r o d 18s Passed …" at bounding box center [486, 385] width 855 height 358
drag, startPoint x: 733, startPoint y: 382, endPoint x: 744, endPoint y: 225, distance: 157.9
click at [744, 225] on div "L o g i n w i t h S i v a c r e d e n t i a l s o n d e m o p r o d 18s Passed …" at bounding box center [486, 385] width 855 height 358
drag, startPoint x: 774, startPoint y: 401, endPoint x: 774, endPoint y: 303, distance: 97.2
click at [774, 304] on div "L o g i n w i t h S i v a c r e d e n t i a l s o n d e m o p r o d 18s Passed …" at bounding box center [486, 385] width 855 height 358
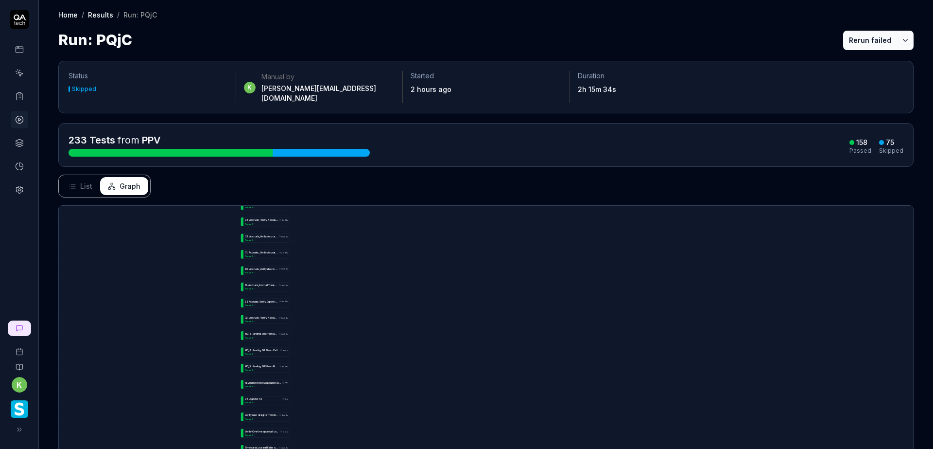
drag, startPoint x: 773, startPoint y: 385, endPoint x: 772, endPoint y: 272, distance: 112.8
click at [773, 274] on div "L o g i n w i t h S i v a c r e d e n t i a l s o n d e m o p r o d 18s Passed …" at bounding box center [486, 385] width 855 height 358
drag, startPoint x: 774, startPoint y: 344, endPoint x: 773, endPoint y: 244, distance: 100.6
click at [773, 244] on div "L o g i n w i t h S i v a c r e d e n t i a l s o n d e m o p r o d 18s Passed …" at bounding box center [486, 385] width 855 height 358
drag, startPoint x: 788, startPoint y: 383, endPoint x: 787, endPoint y: 275, distance: 107.9
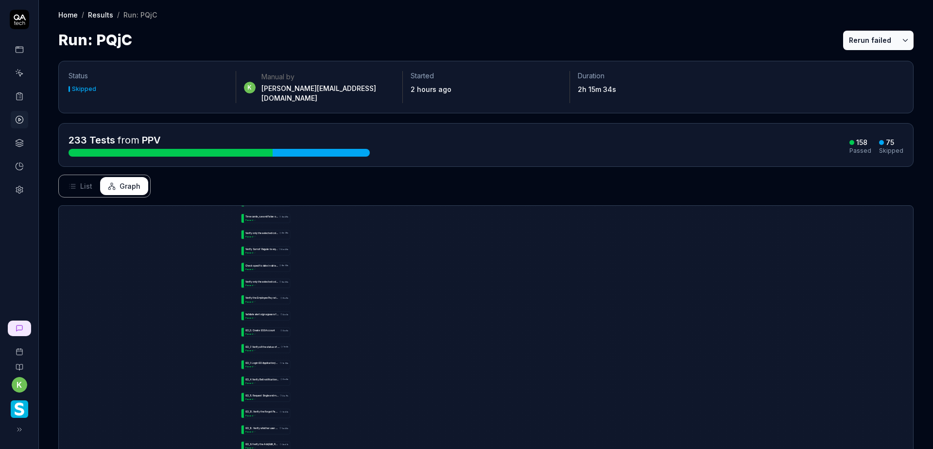
click at [788, 274] on div "L o g i n w i t h S i v a c r e d e n t i a l s o n d e m o p r o d 18s Passed …" at bounding box center [486, 385] width 855 height 358
drag, startPoint x: 798, startPoint y: 281, endPoint x: 798, endPoint y: 269, distance: 11.7
click at [798, 269] on div "L o g i n w i t h S i v a c r e d e n t i a l s o n d e m o p r o d 18s Passed …" at bounding box center [486, 385] width 855 height 358
drag, startPoint x: 787, startPoint y: 374, endPoint x: 792, endPoint y: 235, distance: 139.6
click at [792, 235] on div "L o g i n w i t h S i v a c r e d e n t i a l s o n d e m o p r o d 18s Passed …" at bounding box center [486, 385] width 855 height 358
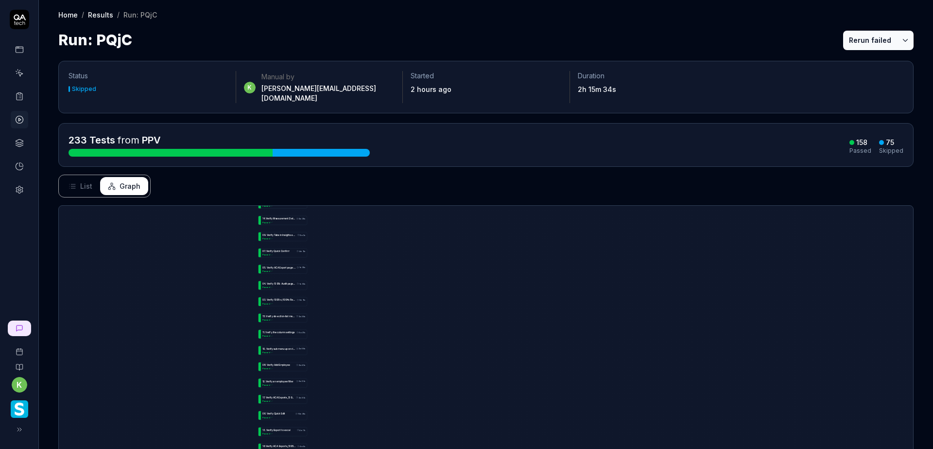
drag, startPoint x: 782, startPoint y: 327, endPoint x: 785, endPoint y: 243, distance: 84.2
click at [786, 242] on div "L o g i n w i t h S i v a c r e d e n t i a l s o n d e m o p r o d 18s Passed …" at bounding box center [486, 385] width 855 height 358
drag, startPoint x: 789, startPoint y: 327, endPoint x: 789, endPoint y: 275, distance: 51.5
click at [789, 276] on div "L o g i n w i t h S i v a c r e d e n t i a l s o n d e m o p r o d 18s Passed …" at bounding box center [486, 385] width 855 height 358
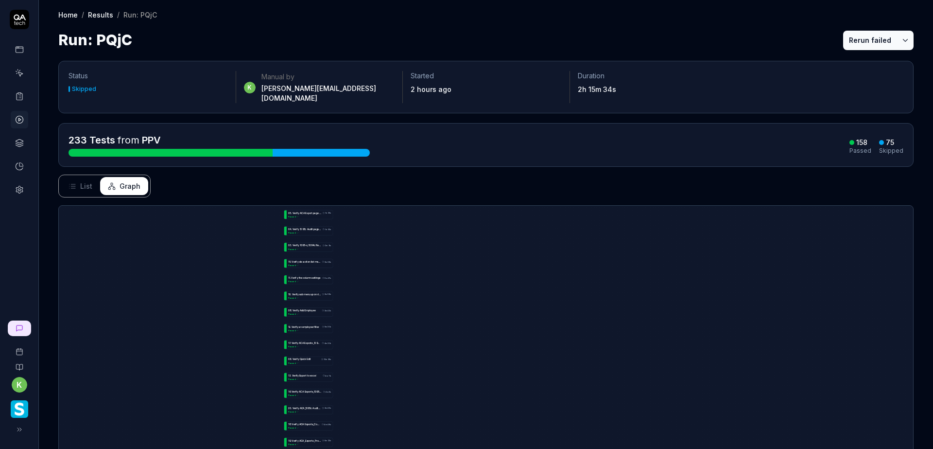
drag, startPoint x: 778, startPoint y: 392, endPoint x: 804, endPoint y: 456, distance: 68.3
click at [804, 448] on html "k Home / Results / Run: PQjC Home / Results / Run: PQjC Run: PQjC Rerun failed …" at bounding box center [466, 224] width 933 height 449
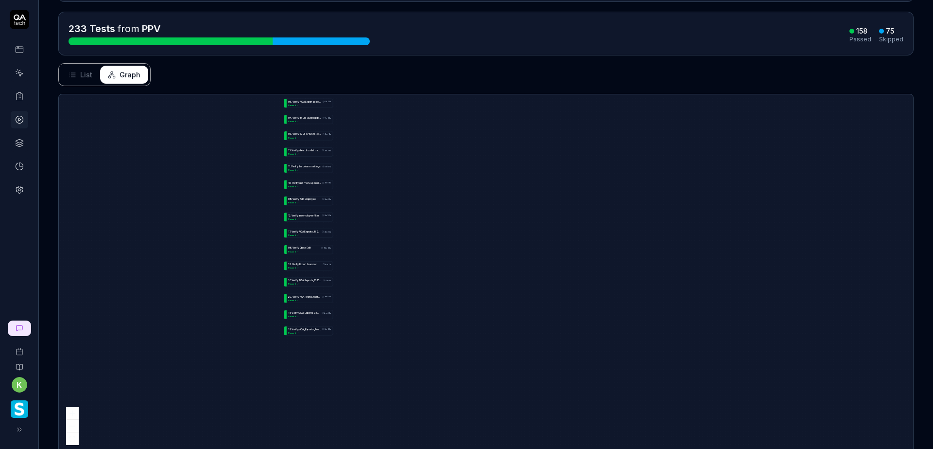
scroll to position [126, 0]
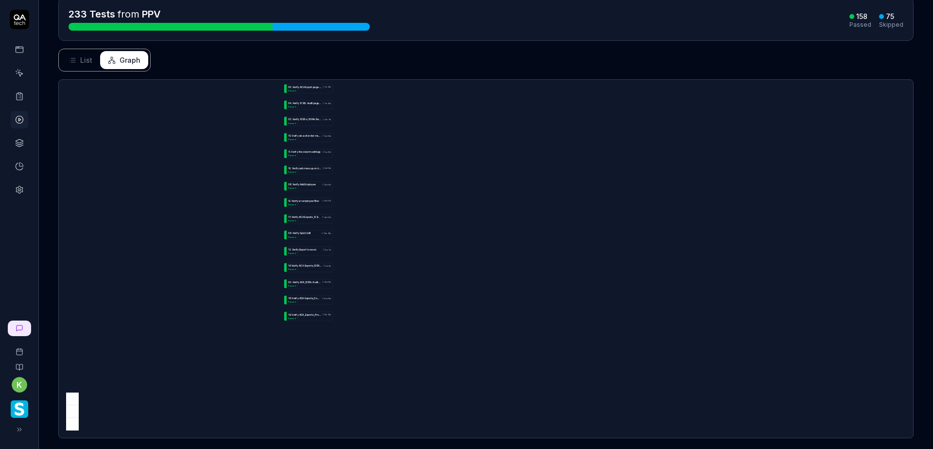
drag, startPoint x: 73, startPoint y: 401, endPoint x: 75, endPoint y: 328, distance: 73.0
click at [75, 328] on div "L o g i n w i t h S i v a c r e d e n t i a l s o n d e m o p r o d 18s Passed …" at bounding box center [486, 259] width 855 height 358
click at [72, 325] on div "L o g i n w i t h S i v a c r e d e n t i a l s o n d e m o p r o d 18s Passed …" at bounding box center [486, 259] width 855 height 358
click at [74, 406] on button "zoom out" at bounding box center [72, 411] width 13 height 13
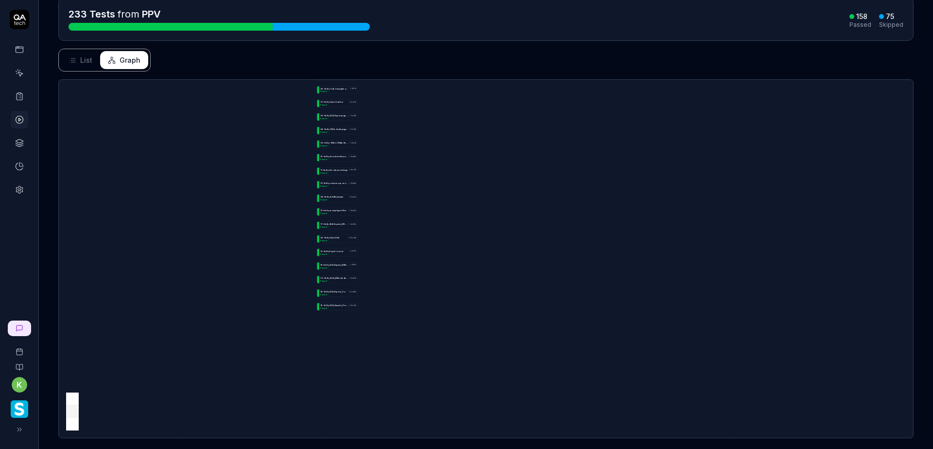
click at [74, 406] on button "zoom out" at bounding box center [72, 411] width 13 height 13
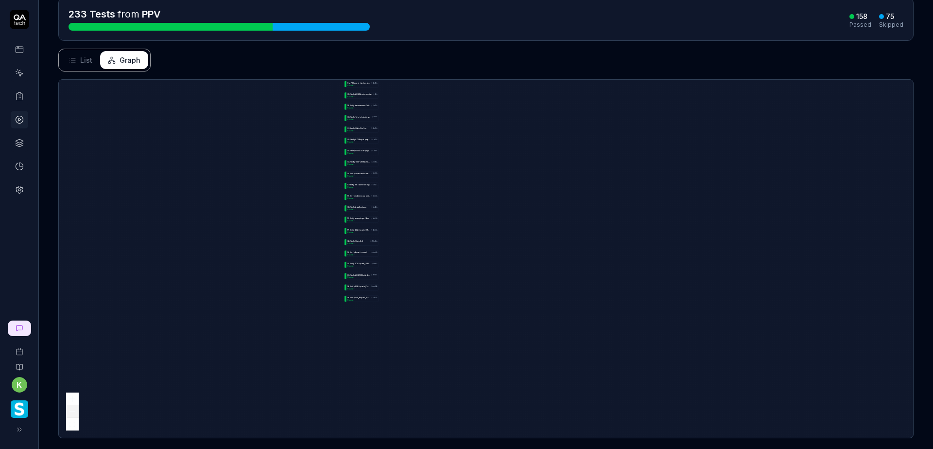
click at [74, 406] on button "zoom out" at bounding box center [72, 411] width 13 height 13
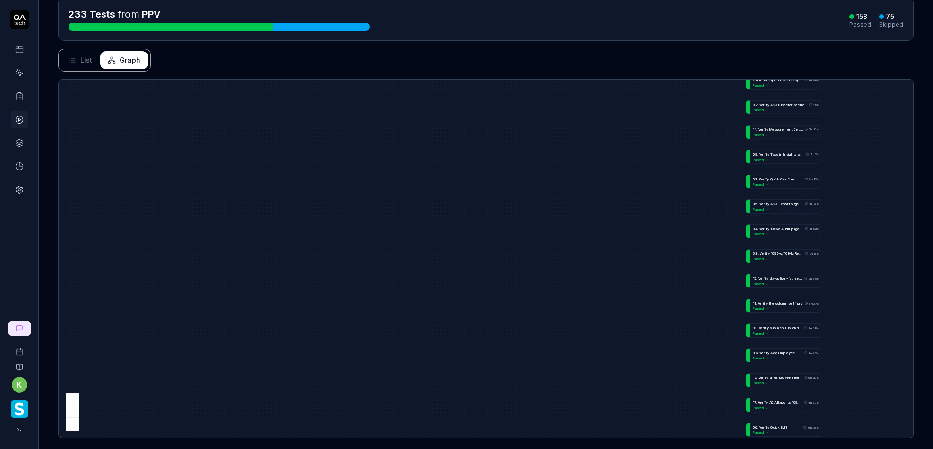
drag, startPoint x: 304, startPoint y: 255, endPoint x: 329, endPoint y: 472, distance: 218.2
click at [329, 448] on html "k Home / Results / Run: PQjC Home / Results / Run: PQjC Run: PQjC Rerun failed …" at bounding box center [466, 224] width 933 height 449
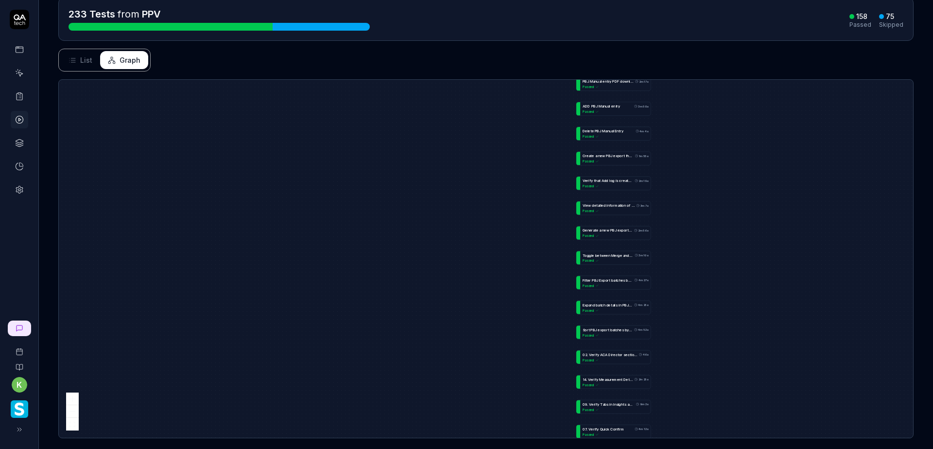
drag, startPoint x: 515, startPoint y: 122, endPoint x: 255, endPoint y: 417, distance: 393.0
click at [255, 417] on div "L o g i n w i t h S i v a c r e d e n t i a l s o n d e m o p r o d 18s Passed …" at bounding box center [486, 259] width 855 height 358
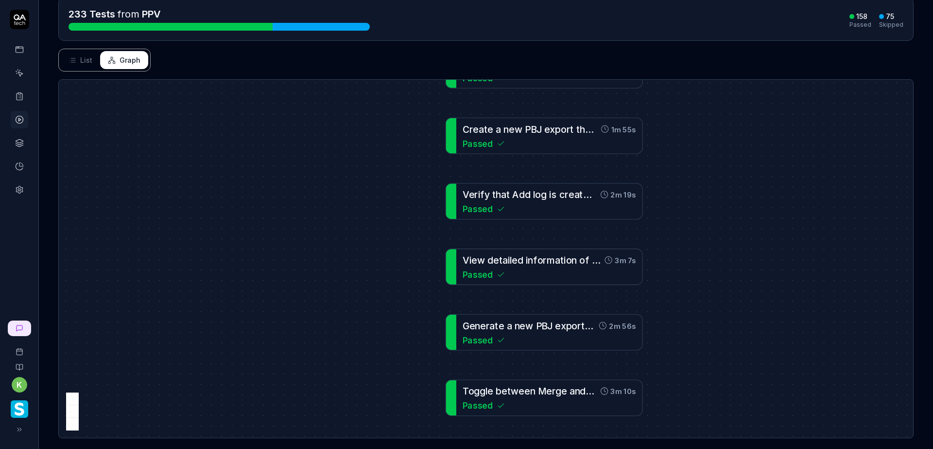
drag, startPoint x: 299, startPoint y: 135, endPoint x: 326, endPoint y: 369, distance: 235.4
click at [326, 369] on div "L o g i n w i t h S i v a c r e d e n t i a l s o n d e m o p r o d 18s Passed …" at bounding box center [486, 259] width 855 height 358
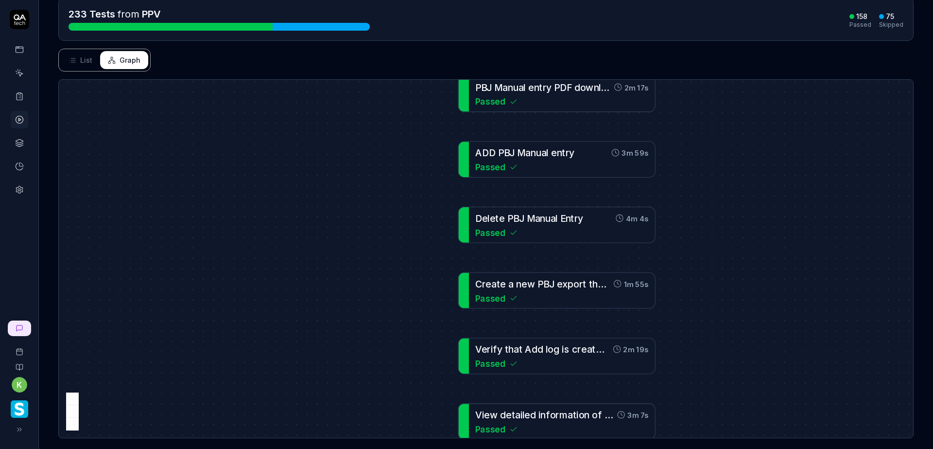
drag, startPoint x: 318, startPoint y: 196, endPoint x: 386, endPoint y: 430, distance: 243.0
click at [386, 430] on div "Status Skipped k Manual by kevin.opolin@smartlinx.com Started 2 hours ago Durat…" at bounding box center [486, 191] width 895 height 532
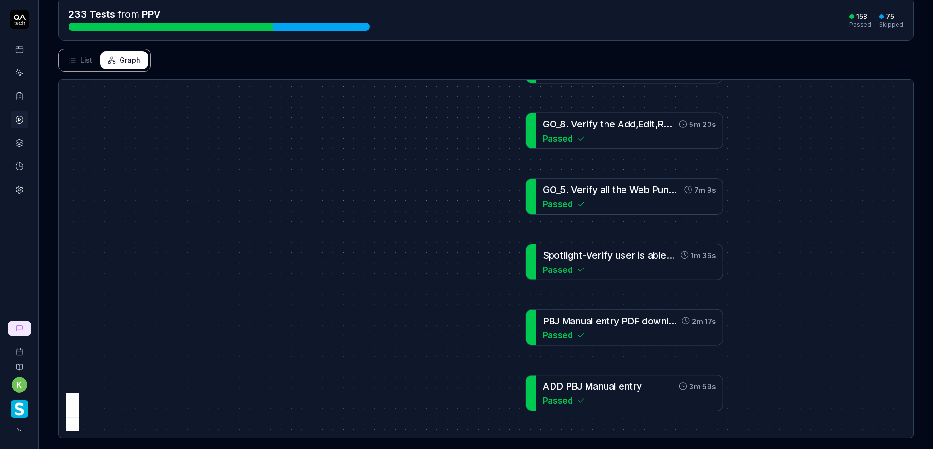
click at [65, 51] on button "List" at bounding box center [80, 60] width 39 height 18
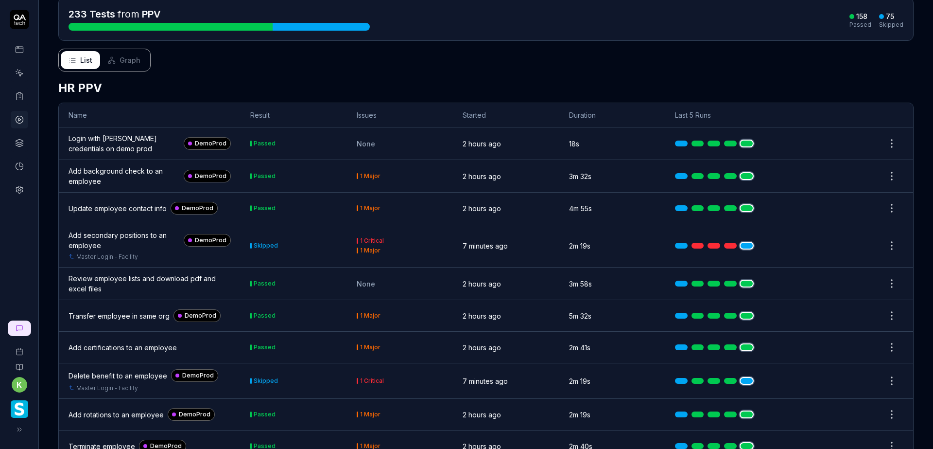
click at [141, 133] on div "Login with Siva credentials on demo prod" at bounding box center [124, 143] width 111 height 20
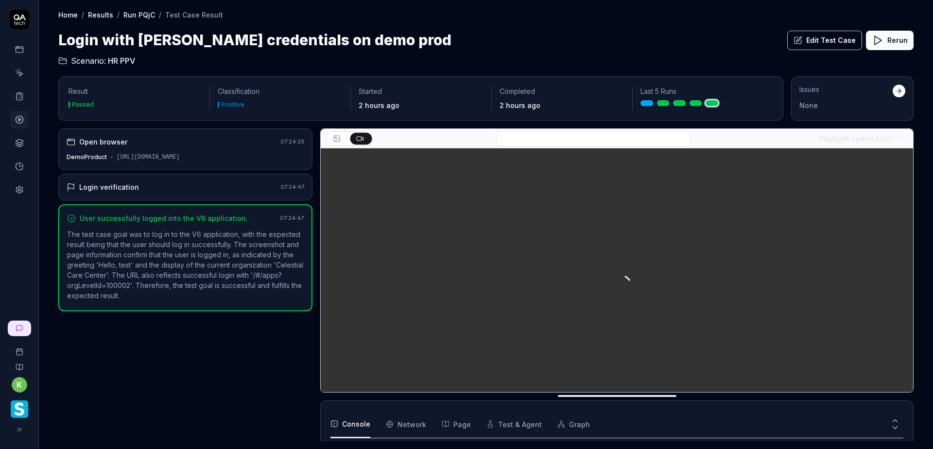
scroll to position [42, 0]
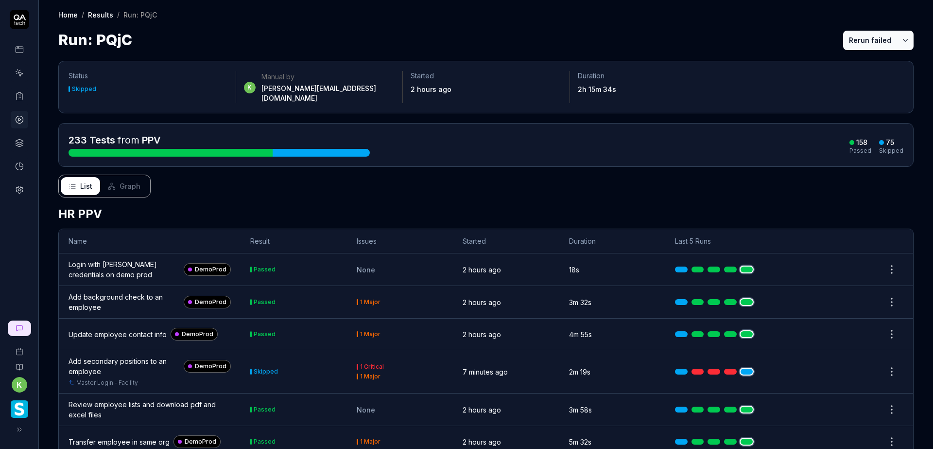
click at [893, 252] on html "k Home / Results / Run: PQjC Home / Results / Run: PQjC Run: PQjC Rerun failed …" at bounding box center [466, 224] width 933 height 449
click at [886, 262] on html "k Home / Results / Run: PQjC Home / Results / Run: PQjC Run: PQjC Rerun failed …" at bounding box center [466, 224] width 933 height 449
click at [740, 205] on h2 "HR PPV" at bounding box center [486, 214] width 856 height 18
click at [862, 34] on button "Rerun failed" at bounding box center [871, 40] width 54 height 19
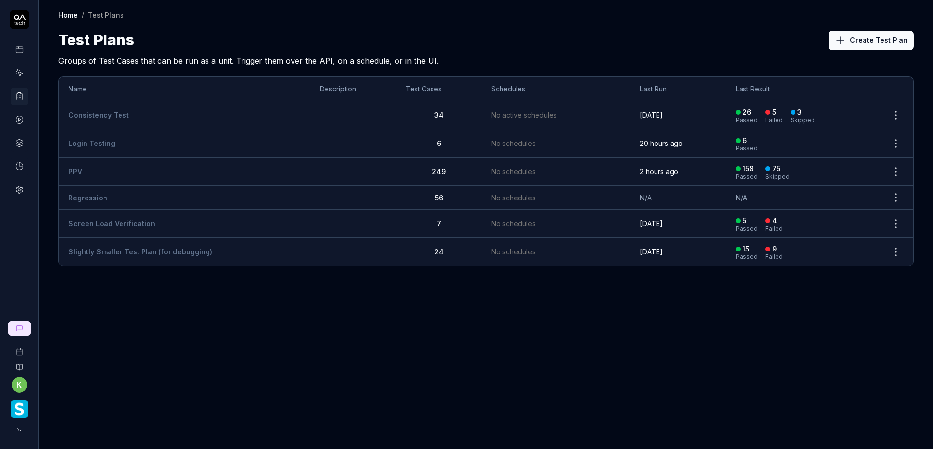
click at [101, 168] on td "PPV" at bounding box center [184, 172] width 251 height 28
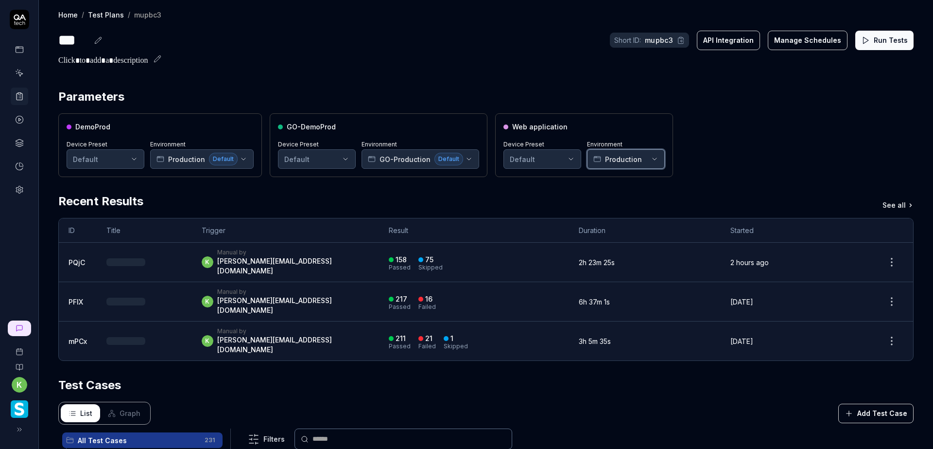
click at [628, 165] on button "Production" at bounding box center [626, 158] width 78 height 19
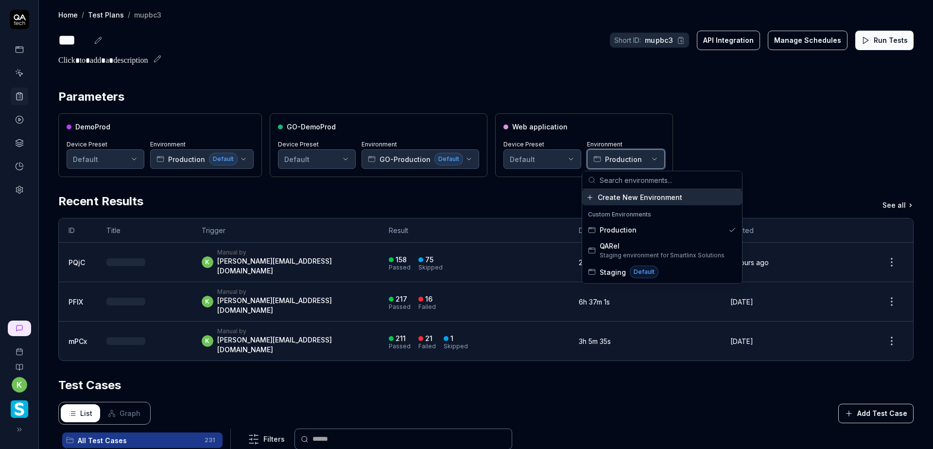
click at [629, 164] on span "Production" at bounding box center [623, 159] width 37 height 10
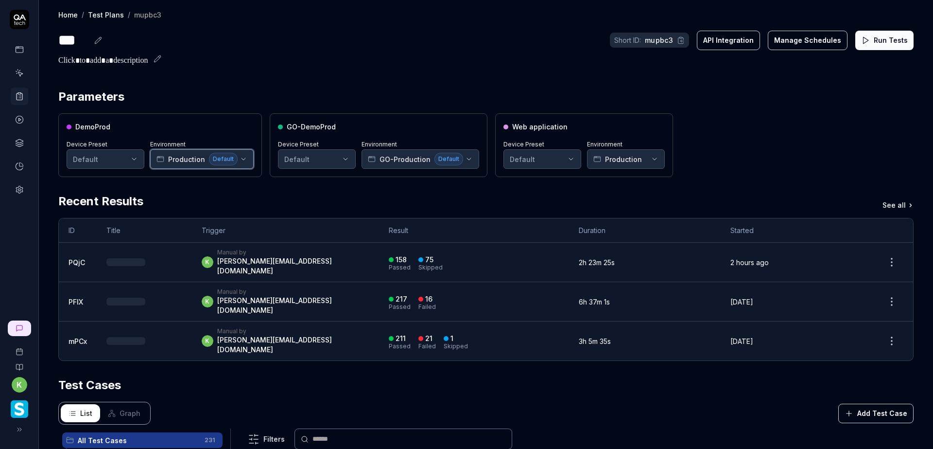
click at [191, 160] on span "Production" at bounding box center [186, 159] width 37 height 10
click at [407, 162] on span "GO-Production" at bounding box center [405, 159] width 51 height 10
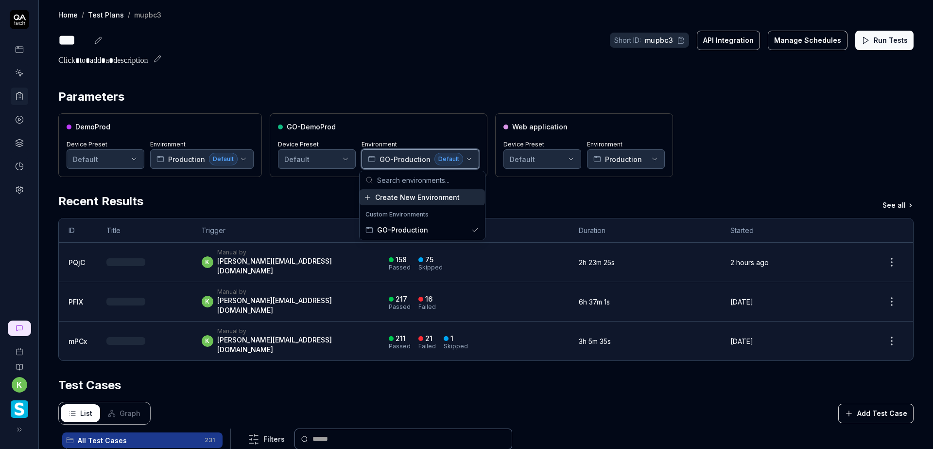
click at [407, 162] on span "GO-Production" at bounding box center [405, 159] width 51 height 10
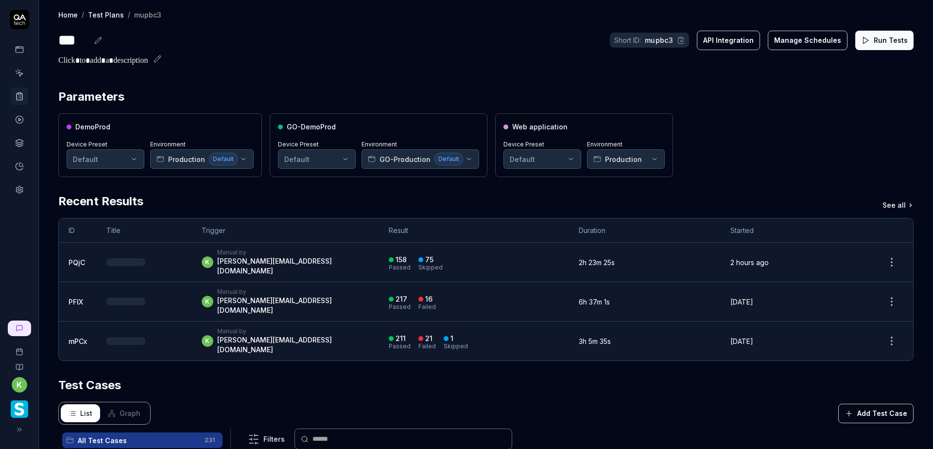
click at [759, 142] on div "DemoProd Device Preset Default Environment Production Default GO-DemoProd Devic…" at bounding box center [486, 145] width 856 height 64
click at [862, 42] on icon at bounding box center [866, 40] width 9 height 9
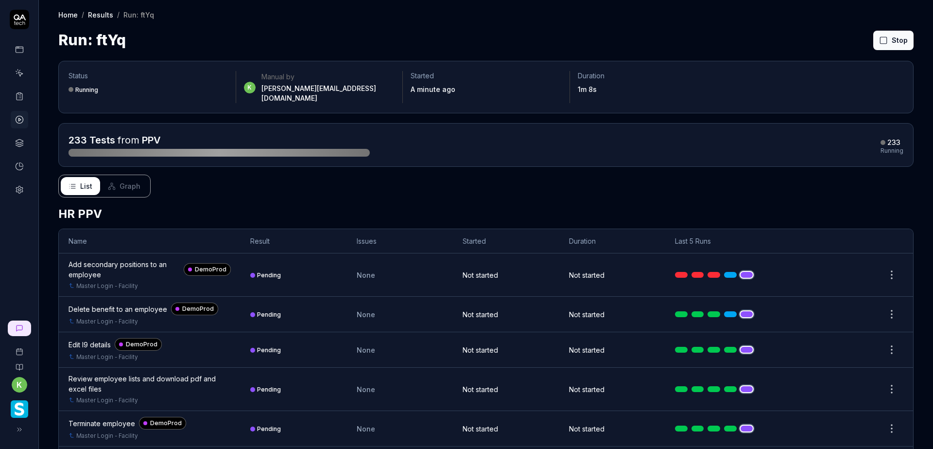
click at [869, 65] on div "Status Running k Manual by kevin.opolin@smartlinx.com Started A minute ago Dura…" at bounding box center [486, 87] width 856 height 53
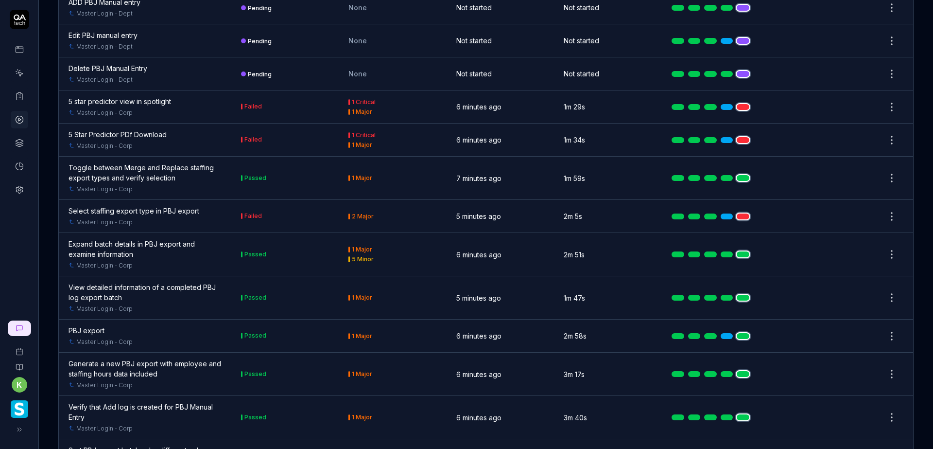
scroll to position [10607, 0]
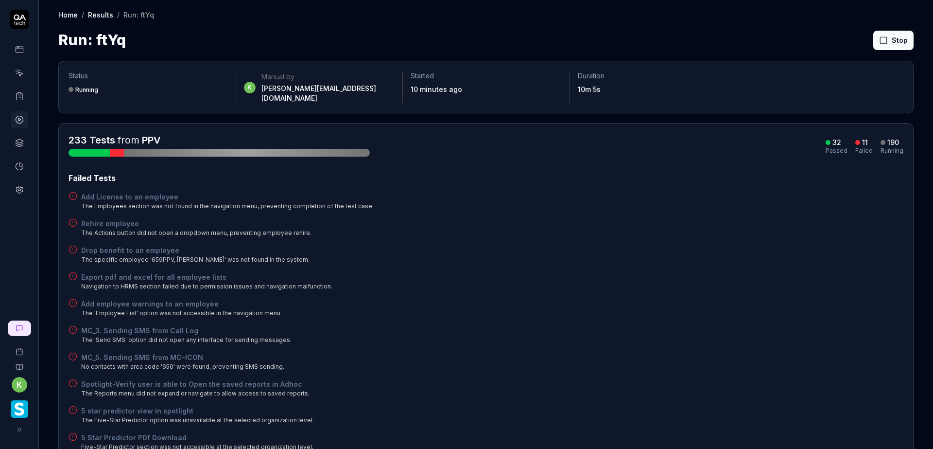
scroll to position [146, 0]
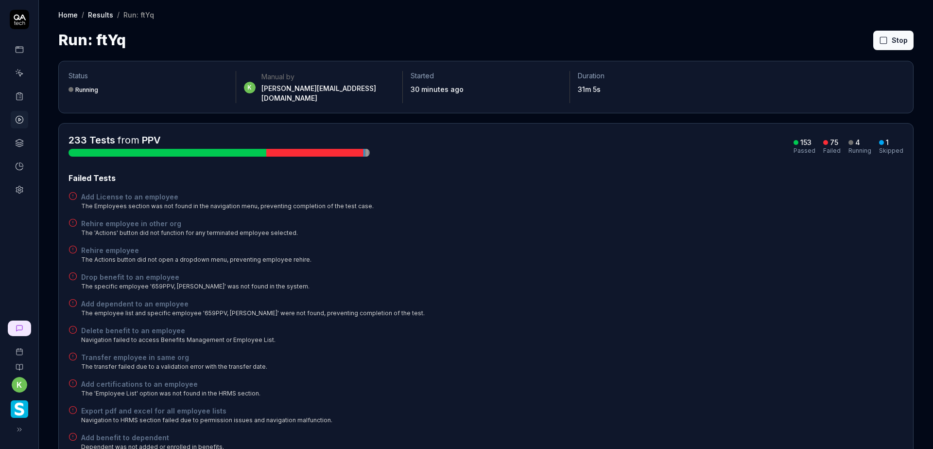
click at [595, 299] on div "Add dependent to an employee The employee list and specific employee '659PPV, […" at bounding box center [486, 308] width 835 height 19
click at [872, 44] on button "Rerun failed" at bounding box center [871, 40] width 54 height 19
click at [789, 354] on div "Transfer employee in same org The transfer failed due to a validation error wit…" at bounding box center [486, 361] width 835 height 19
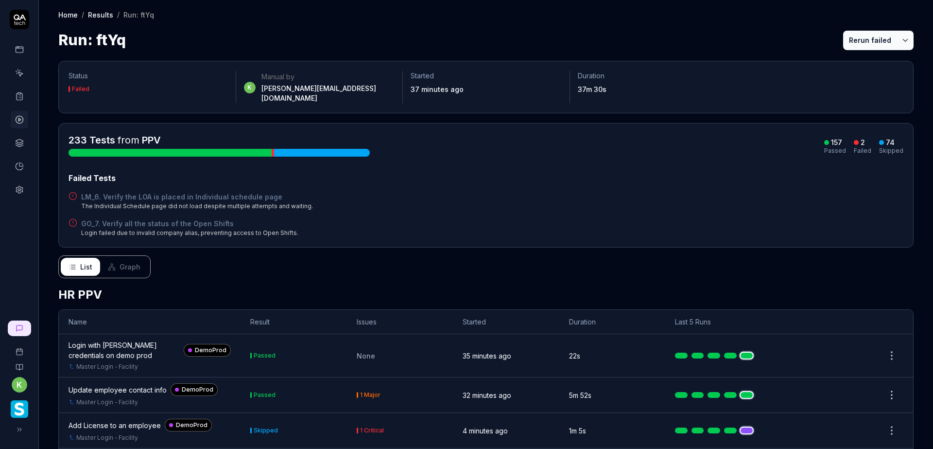
drag, startPoint x: 864, startPoint y: 41, endPoint x: 924, endPoint y: 57, distance: 62.5
click at [864, 41] on button "Rerun failed" at bounding box center [871, 40] width 54 height 19
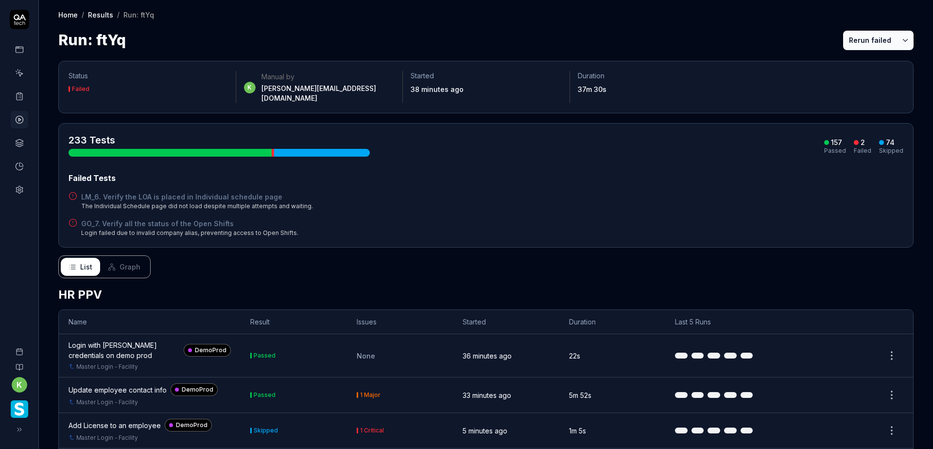
click at [863, 37] on button "Rerun failed" at bounding box center [871, 40] width 54 height 19
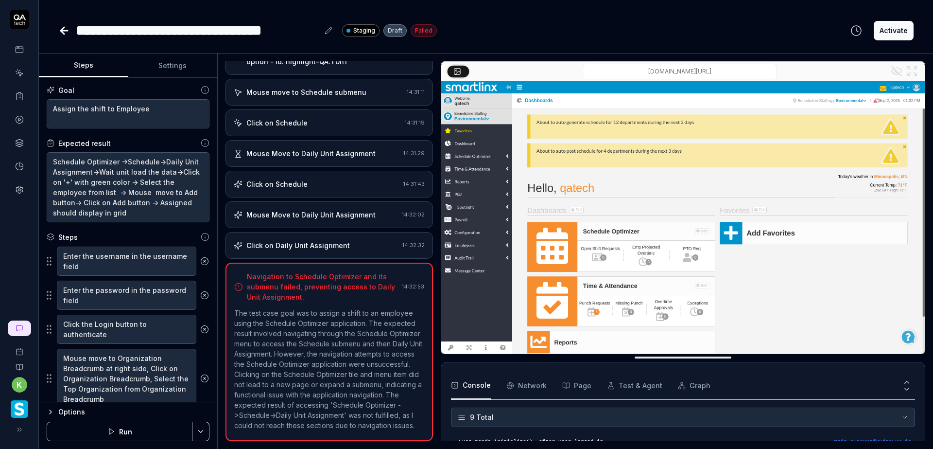
type textarea "*"
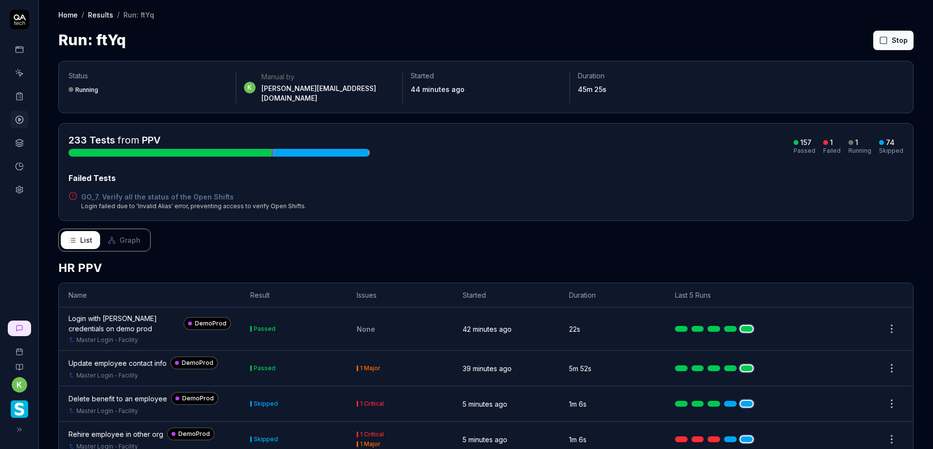
drag, startPoint x: 174, startPoint y: 185, endPoint x: 181, endPoint y: 183, distance: 7.1
click at [174, 192] on h4 "GO_7. Verify all the status of the Open Shifts" at bounding box center [193, 197] width 225 height 10
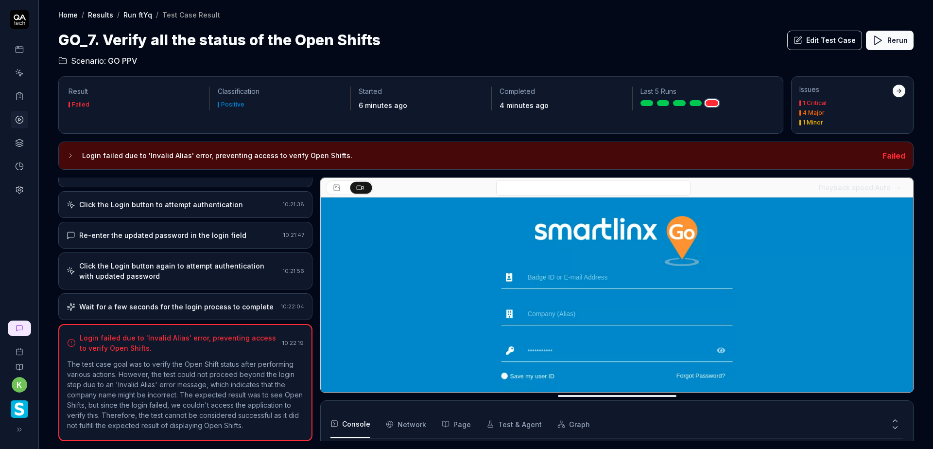
scroll to position [151, 0]
click at [195, 199] on div "Click the Login button to attempt authentication" at bounding box center [161, 204] width 164 height 10
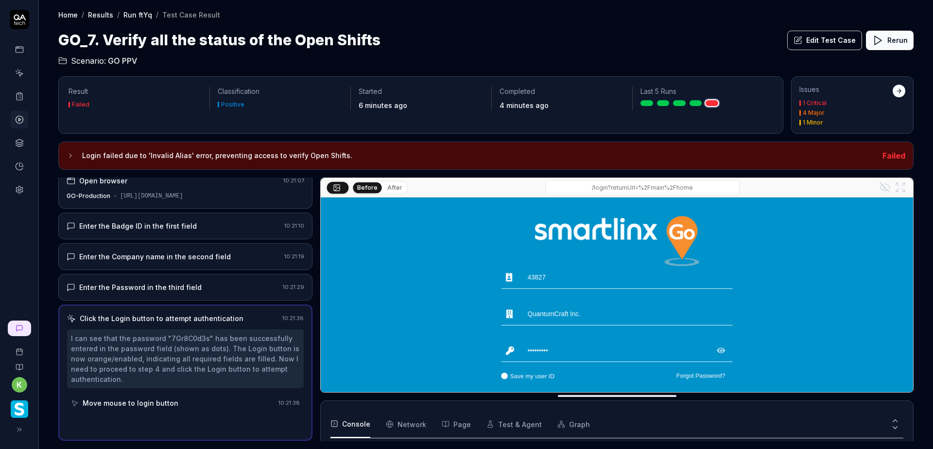
scroll to position [10, 0]
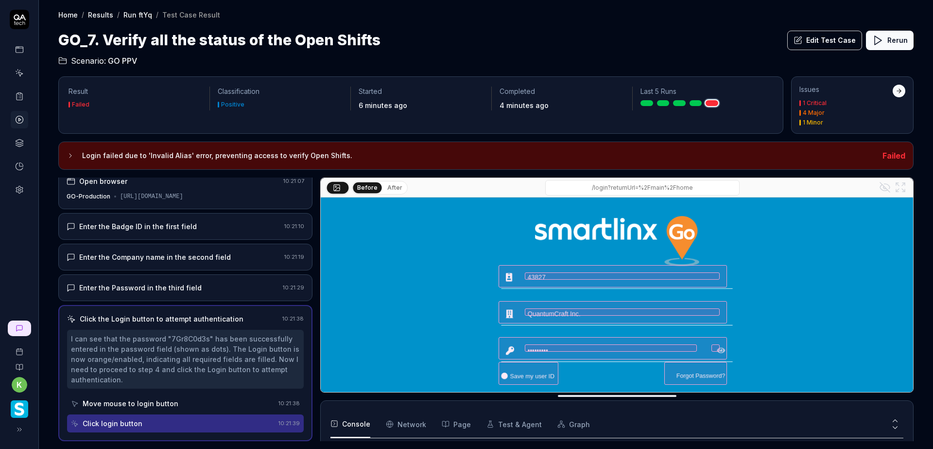
click at [205, 226] on div "Enter the Badge ID in the first field" at bounding box center [174, 226] width 214 height 10
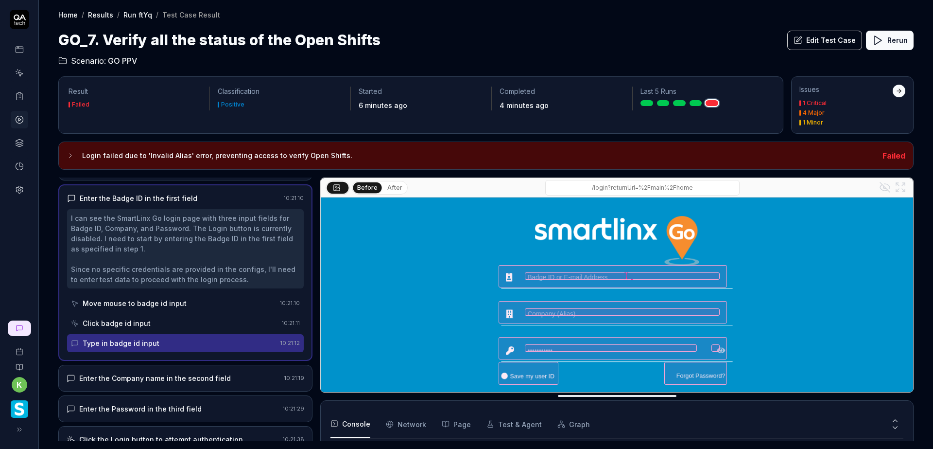
scroll to position [97, 0]
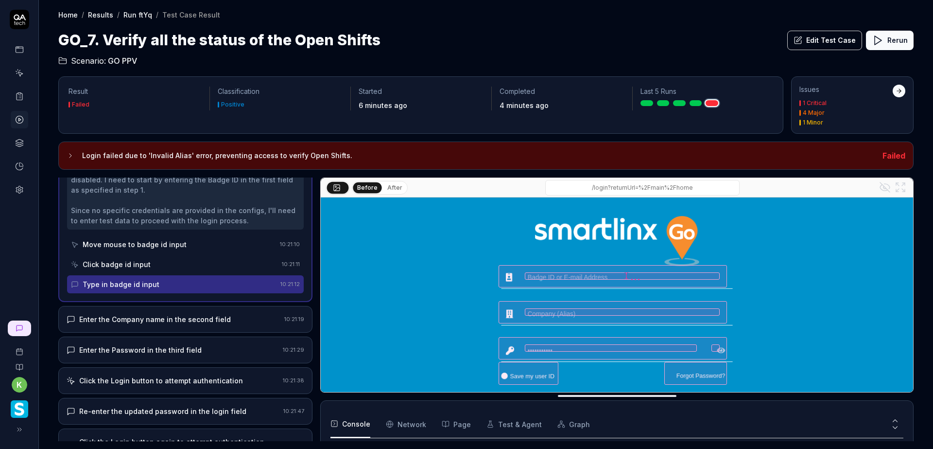
click at [396, 191] on button "After" at bounding box center [395, 187] width 23 height 11
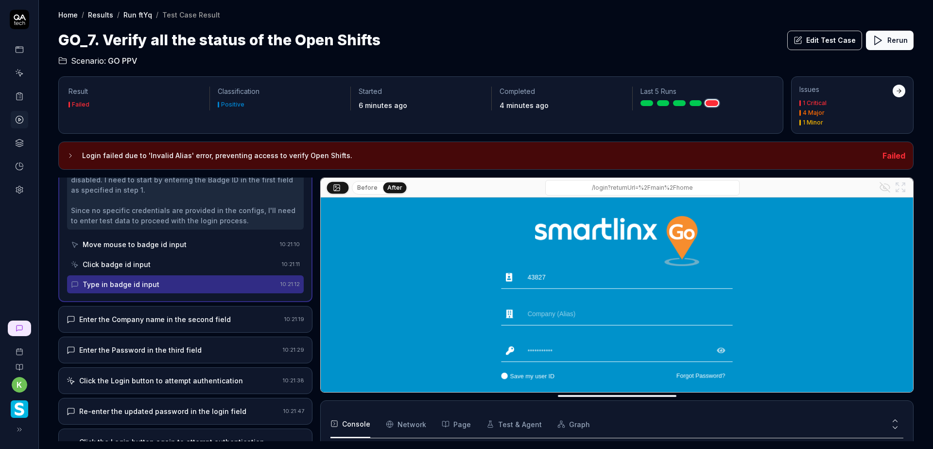
click at [213, 317] on div "Enter the Company name in the second field" at bounding box center [155, 319] width 152 height 10
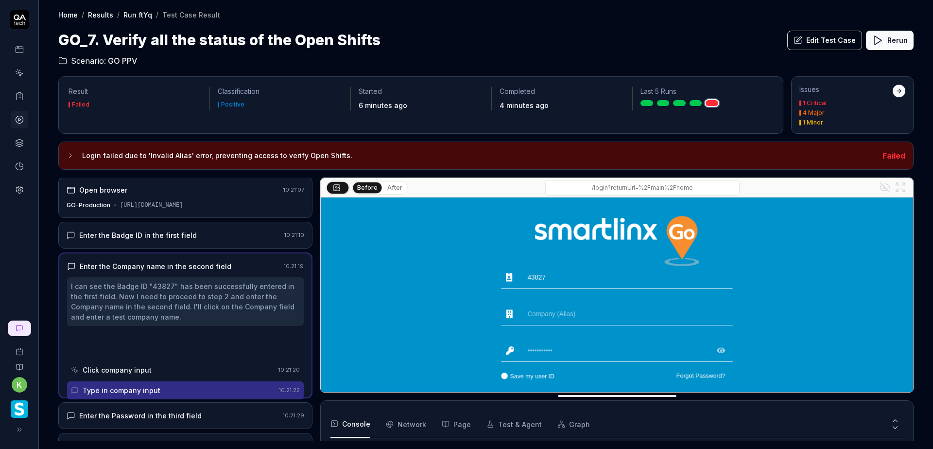
scroll to position [0, 0]
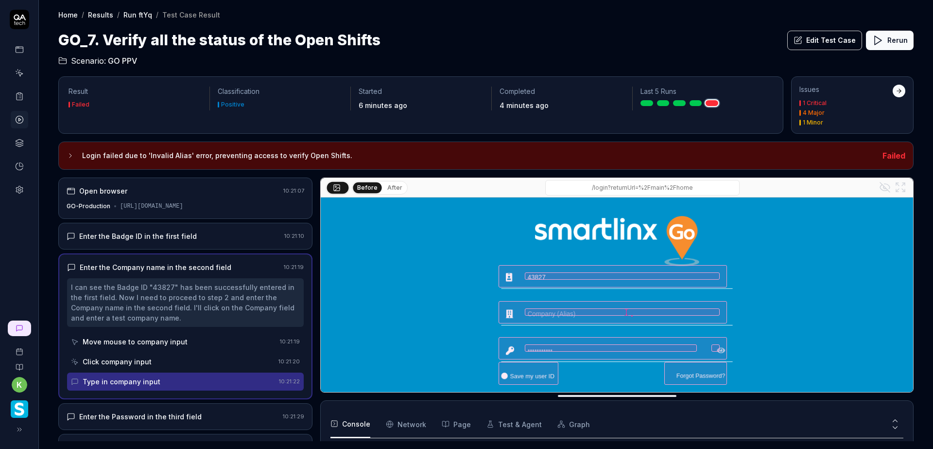
click at [391, 186] on button "After" at bounding box center [395, 187] width 23 height 11
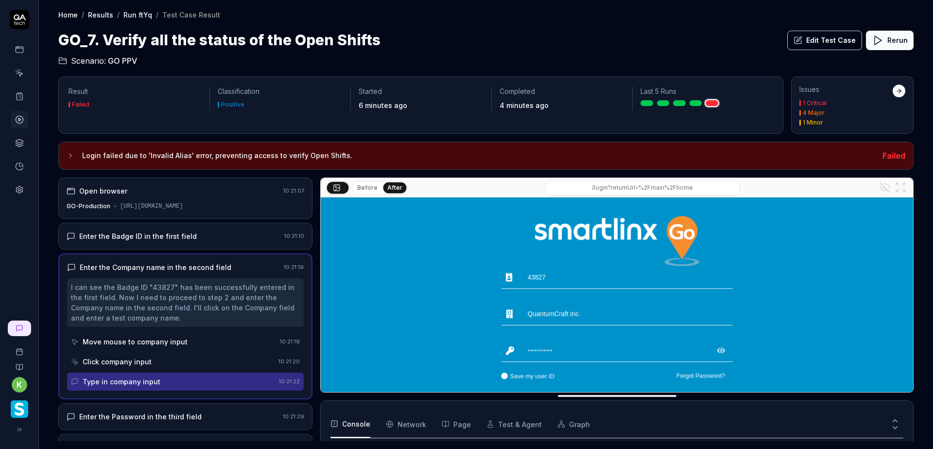
click at [661, 188] on input "/login?returnUrl=%2Fmain%2Fhome" at bounding box center [642, 188] width 194 height 16
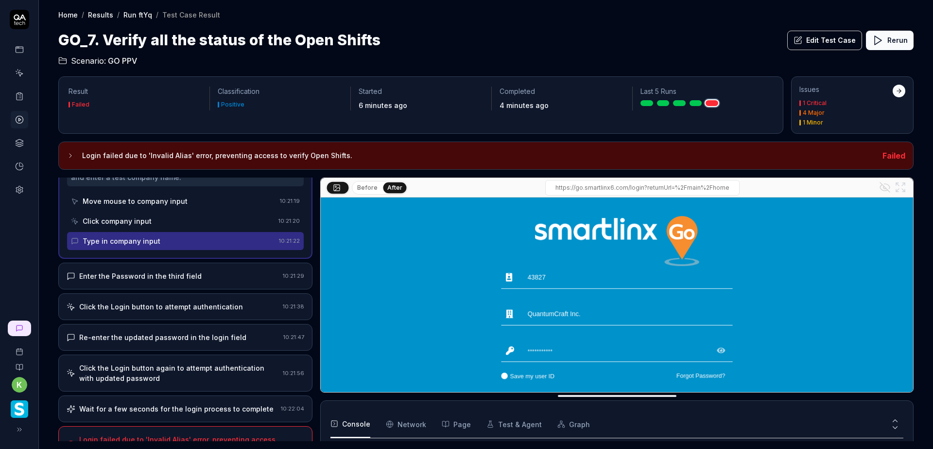
scroll to position [146, 0]
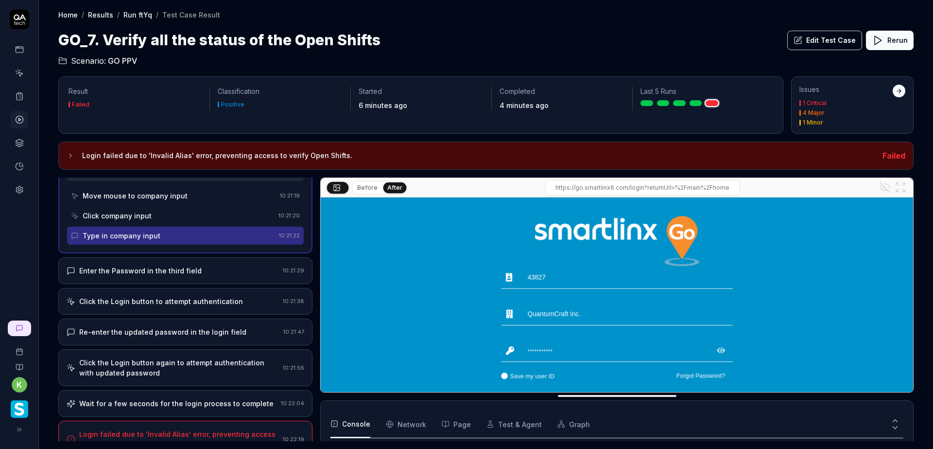
click at [226, 269] on div "Enter the Password in the third field" at bounding box center [173, 270] width 212 height 10
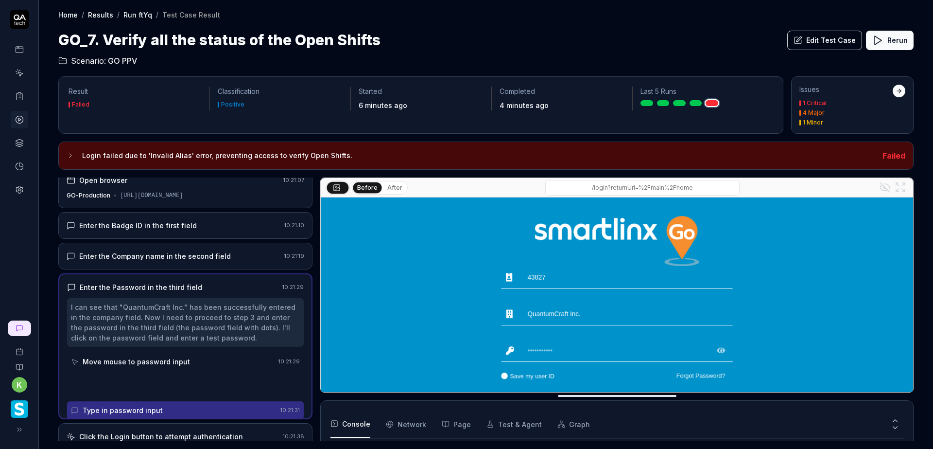
scroll to position [0, 0]
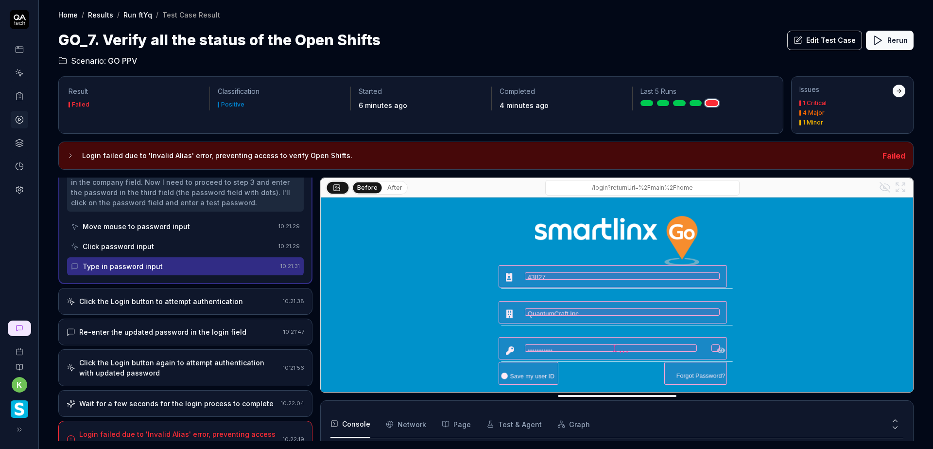
click at [236, 297] on div "Click the Login button to attempt authentication" at bounding box center [173, 301] width 212 height 10
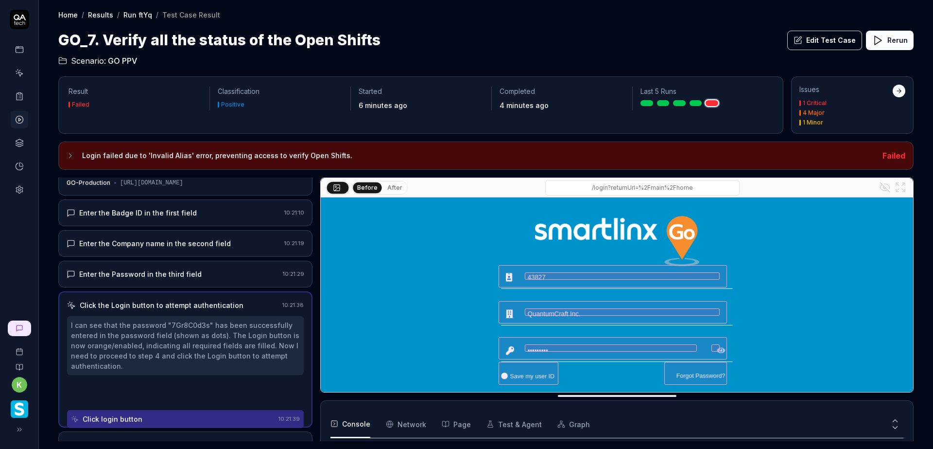
scroll to position [10, 0]
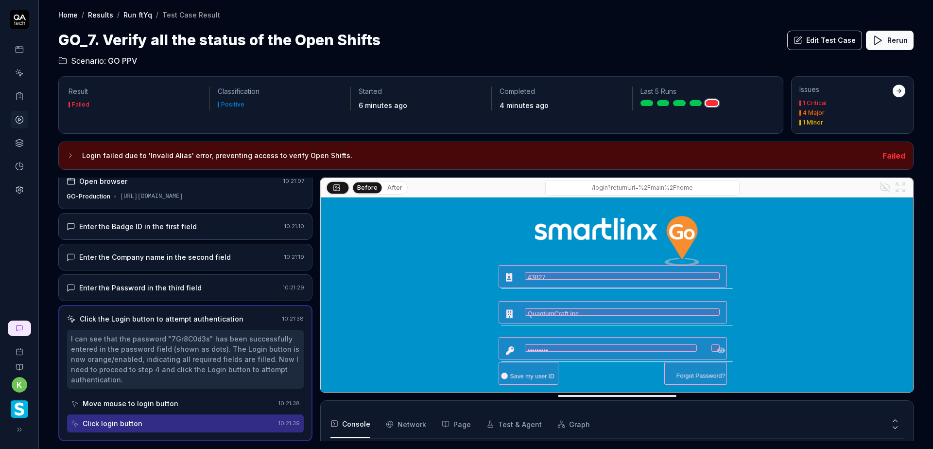
click at [396, 188] on button "After" at bounding box center [395, 187] width 23 height 11
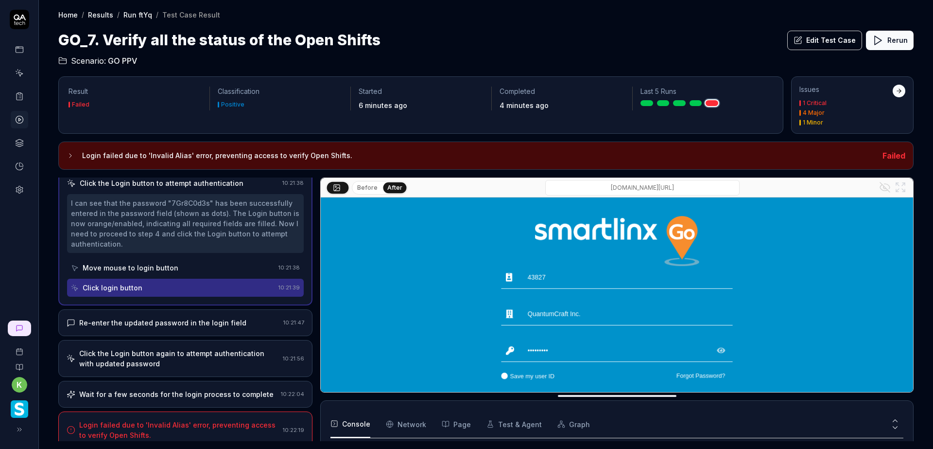
scroll to position [153, 0]
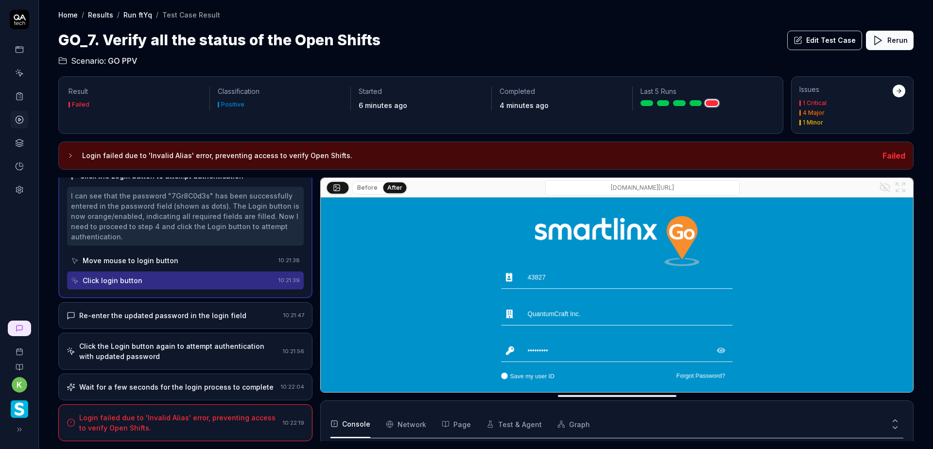
click at [239, 313] on div "Re-enter the updated password in the login field" at bounding box center [173, 315] width 213 height 10
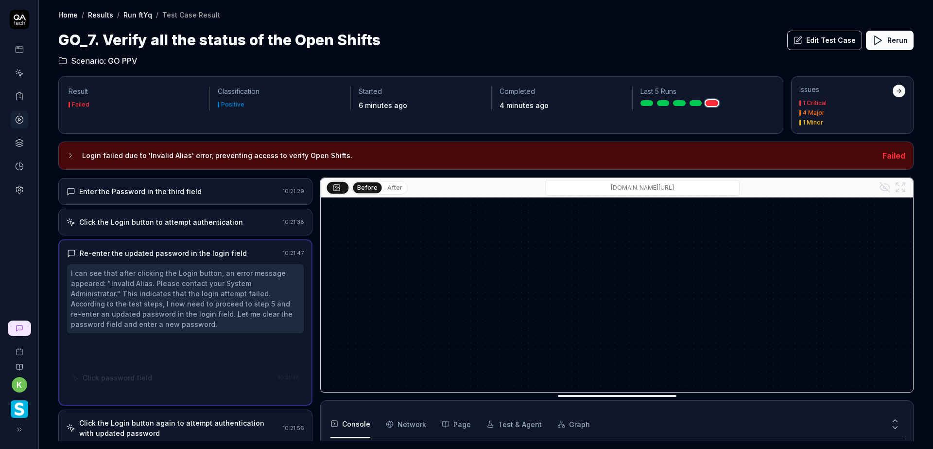
scroll to position [70, 0]
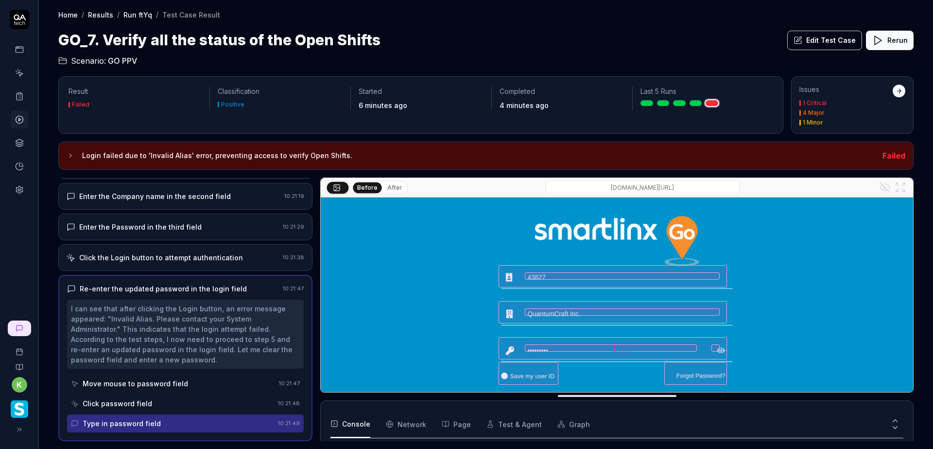
click at [391, 189] on button "After" at bounding box center [395, 187] width 23 height 11
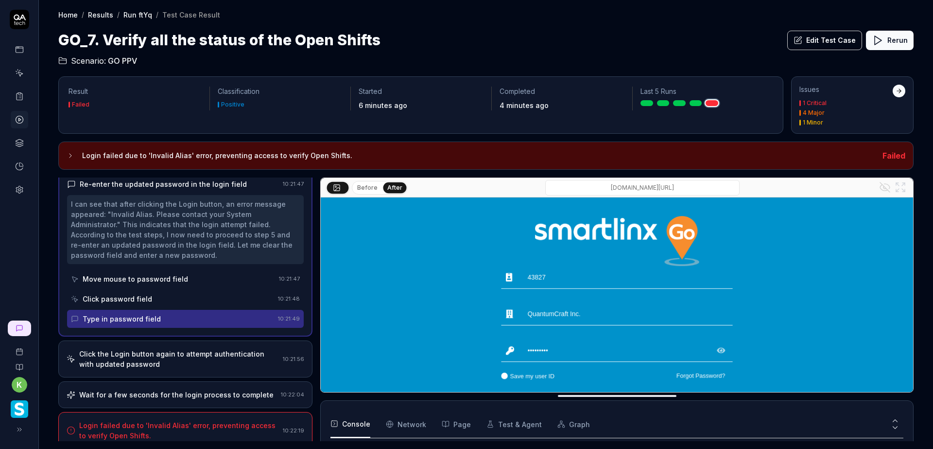
scroll to position [183, 0]
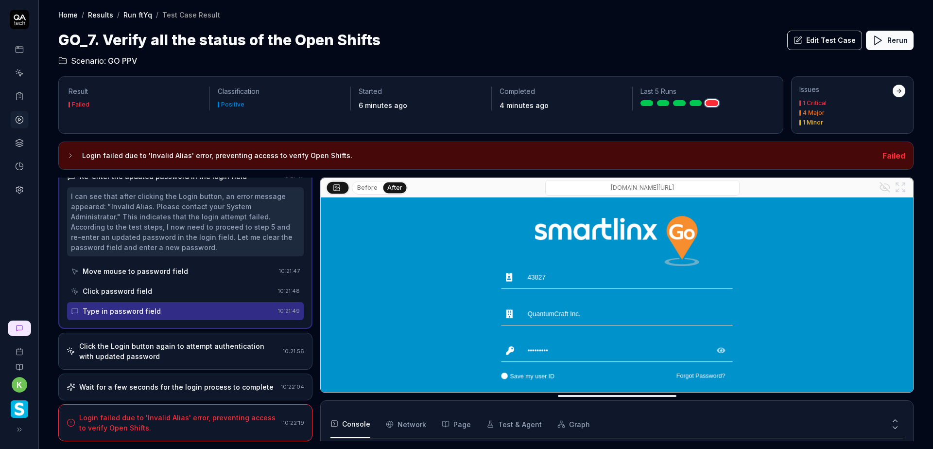
click at [223, 345] on div "Click the Login button again to attempt authentication with updated password" at bounding box center [179, 351] width 200 height 20
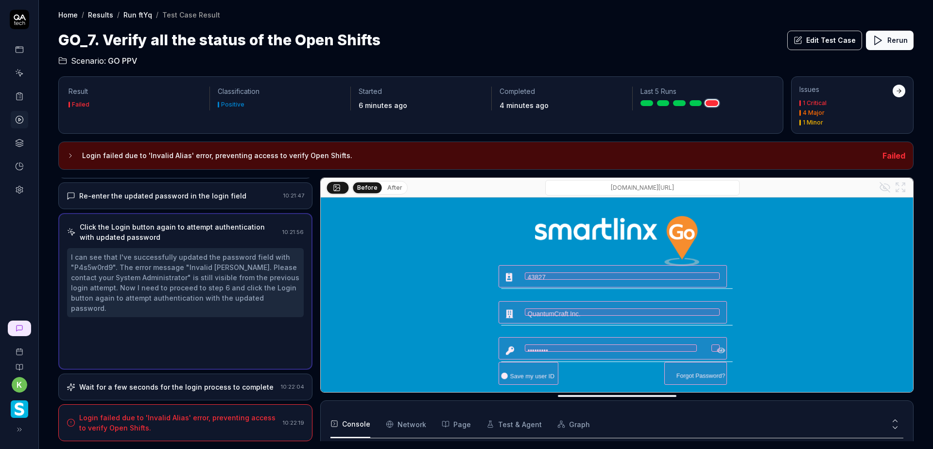
scroll to position [81, 0]
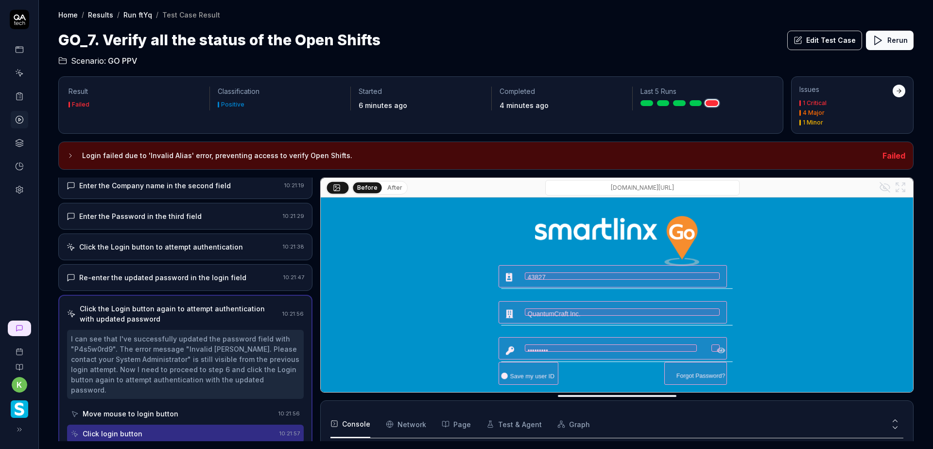
click at [390, 188] on button "After" at bounding box center [395, 187] width 23 height 11
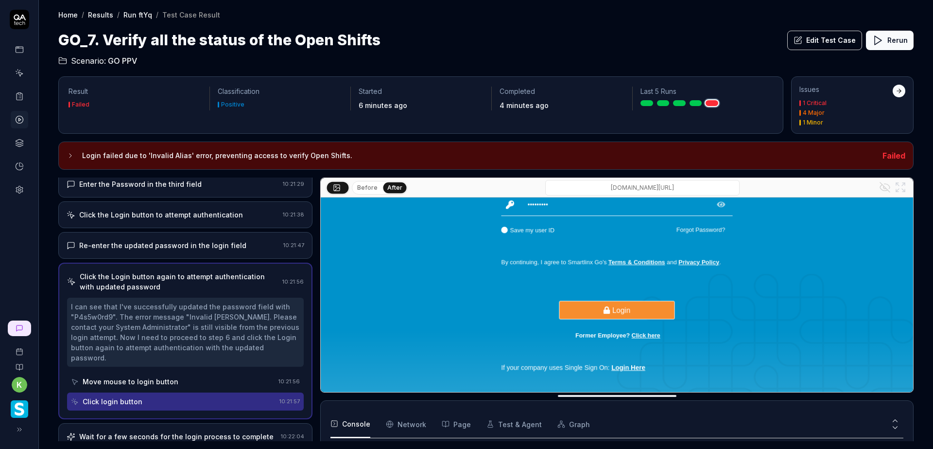
scroll to position [153, 0]
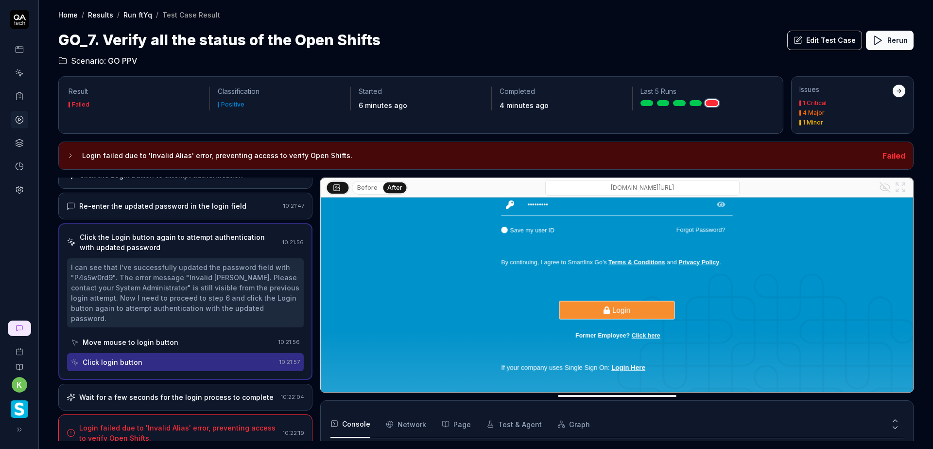
click at [224, 392] on div "Wait for a few seconds for the login process to complete" at bounding box center [176, 397] width 194 height 10
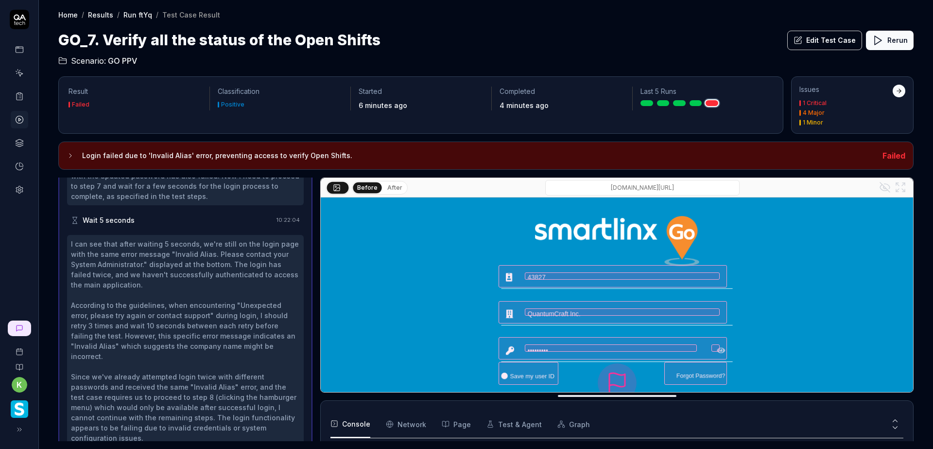
scroll to position [334, 0]
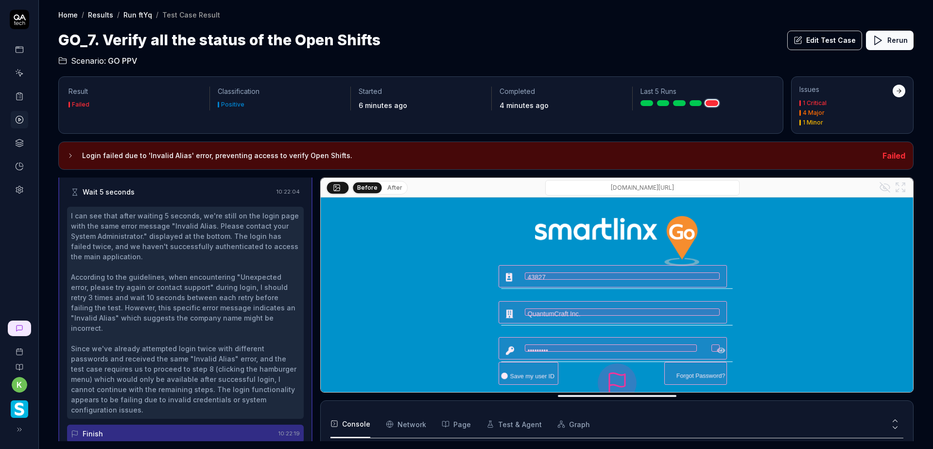
click at [388, 191] on button "After" at bounding box center [395, 187] width 23 height 11
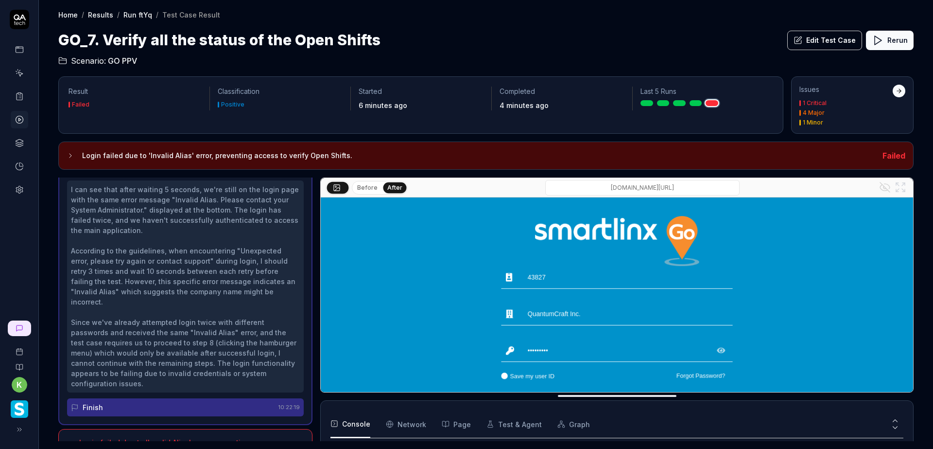
scroll to position [374, 0]
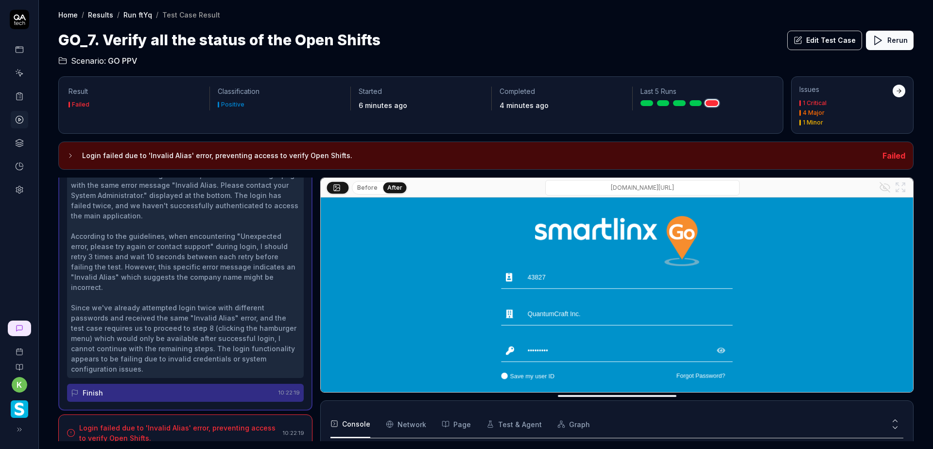
click at [204, 422] on div "Login failed due to 'Invalid Alias' error, preventing access to verify Open Shi…" at bounding box center [179, 432] width 200 height 20
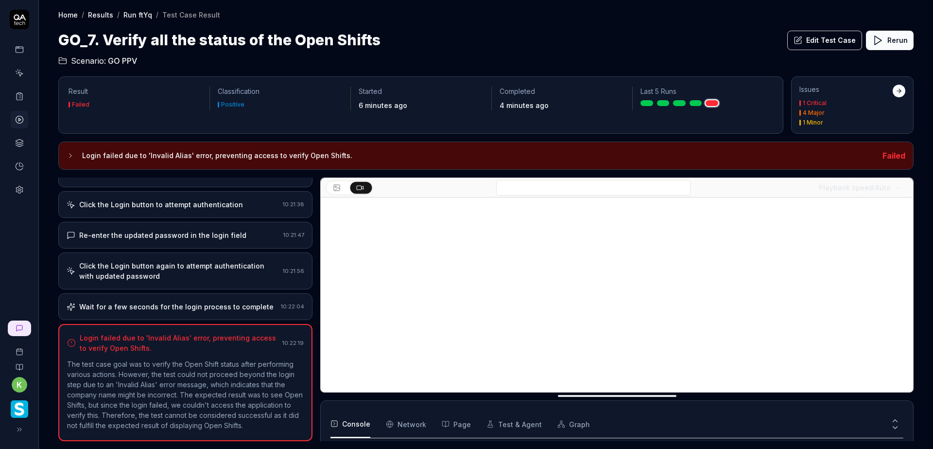
click at [205, 301] on div "Wait for a few seconds for the login process to complete" at bounding box center [176, 306] width 194 height 10
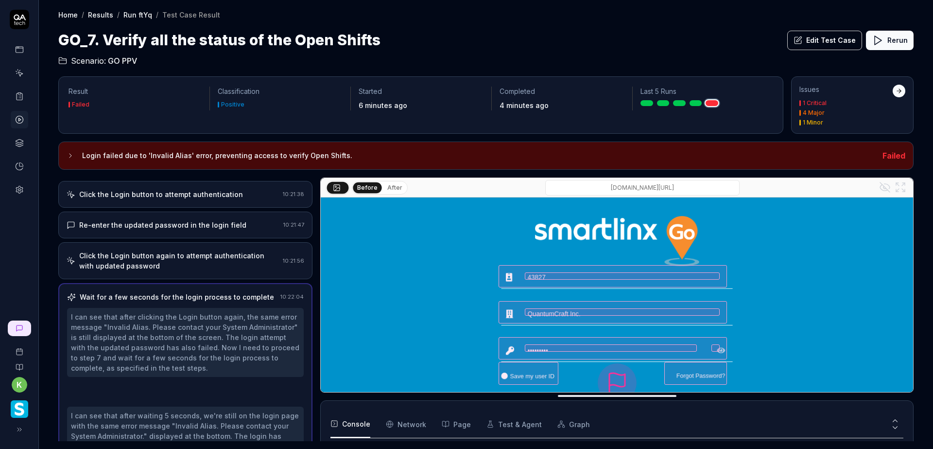
scroll to position [334, 0]
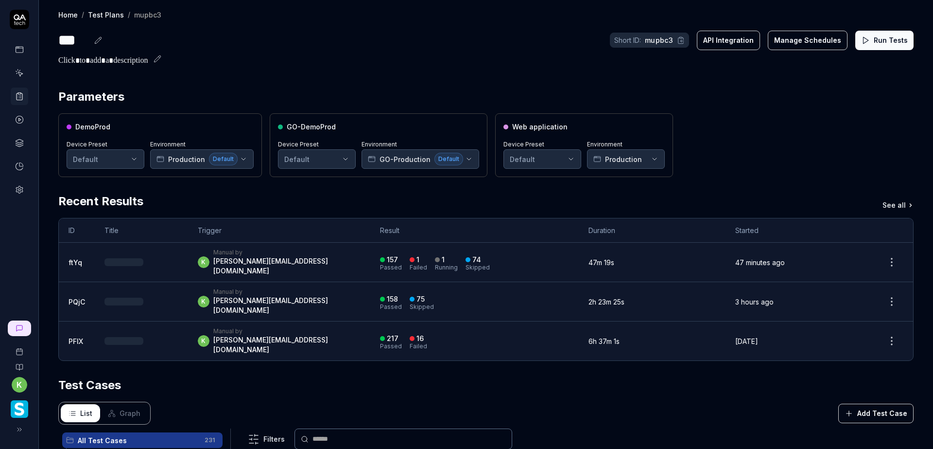
click at [134, 258] on div at bounding box center [124, 262] width 39 height 8
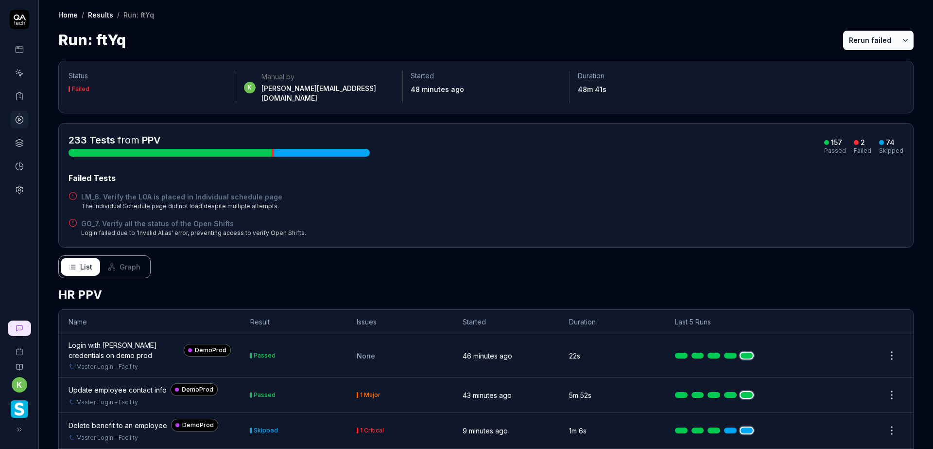
drag, startPoint x: 865, startPoint y: 41, endPoint x: 786, endPoint y: 32, distance: 79.8
click at [865, 41] on button "Rerun failed" at bounding box center [871, 40] width 54 height 19
click at [703, 173] on div "Failed Tests" at bounding box center [486, 178] width 835 height 12
click at [735, 224] on div "GO_7. Verify all the status of the Open Shifts Login failed due to 'Invalid Ali…" at bounding box center [486, 227] width 835 height 19
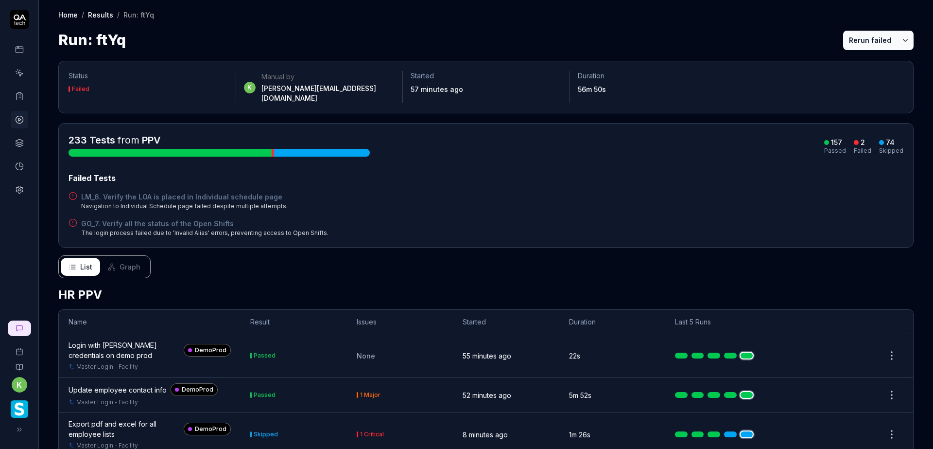
click at [851, 38] on button "Rerun failed" at bounding box center [871, 40] width 54 height 19
click at [856, 47] on button "Rerun failed" at bounding box center [871, 40] width 54 height 19
click at [769, 173] on div "Failed Tests" at bounding box center [486, 178] width 835 height 12
click at [857, 31] on button "Rerun failed" at bounding box center [871, 40] width 54 height 19
click at [847, 38] on button "Rerun failed" at bounding box center [871, 40] width 54 height 19
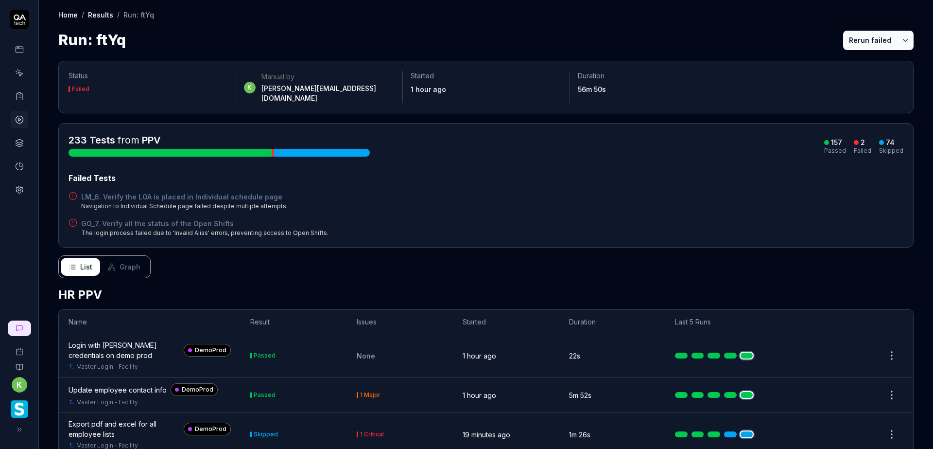
click at [852, 42] on button "Rerun failed" at bounding box center [871, 40] width 54 height 19
click at [901, 41] on html "k Home / Results / Run: ftYq Home / Results / Run: ftYq Run: ftYq Rerun failed …" at bounding box center [466, 224] width 933 height 449
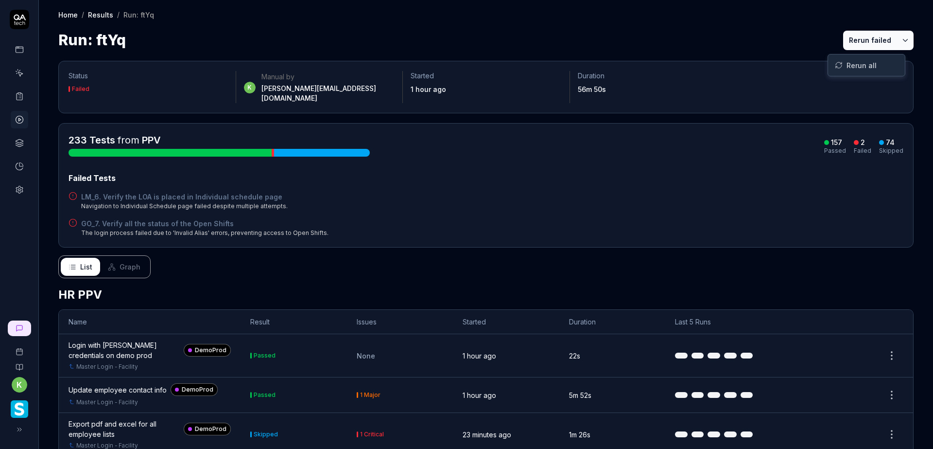
click at [767, 37] on html "k Home / Results / Run: ftYq Home / Results / Run: ftYq Run: ftYq Rerun failed …" at bounding box center [466, 224] width 933 height 449
click at [856, 38] on button "Rerun failed" at bounding box center [871, 40] width 54 height 19
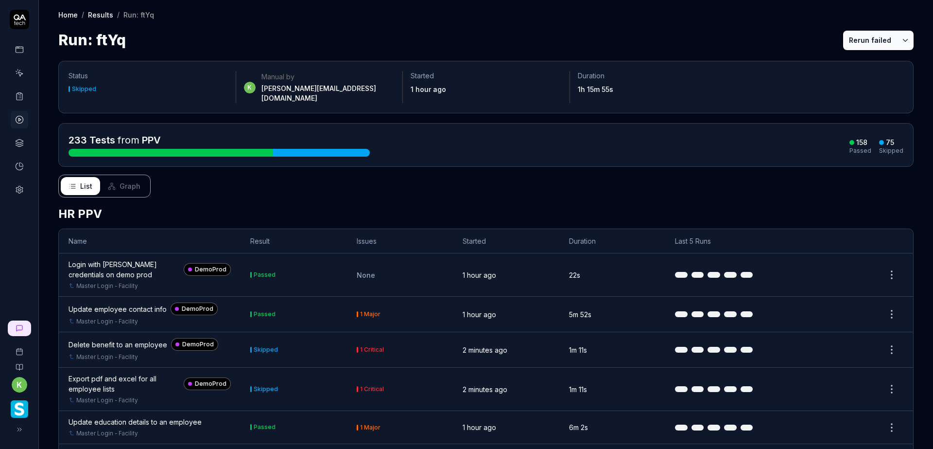
click at [850, 41] on button "Rerun failed" at bounding box center [871, 40] width 54 height 19
